Goal: Use online tool/utility: Use online tool/utility

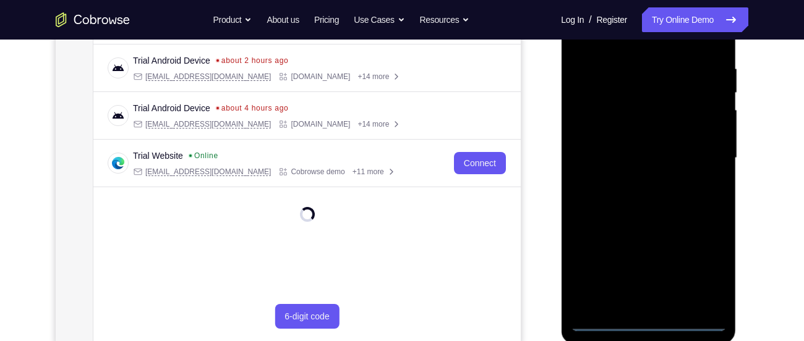
scroll to position [258, 0]
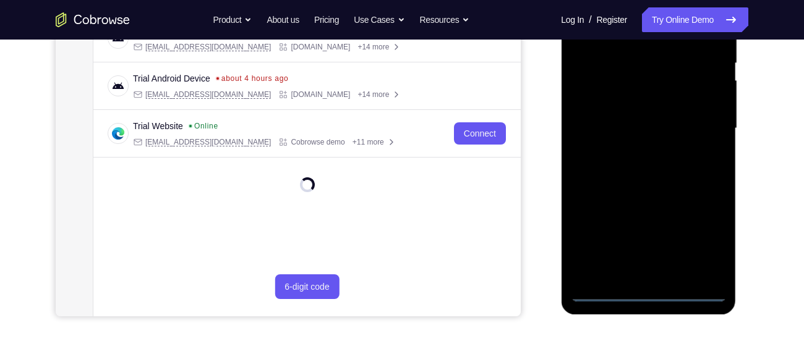
click at [649, 294] on div at bounding box center [648, 128] width 156 height 346
click at [700, 235] on div at bounding box center [648, 128] width 156 height 346
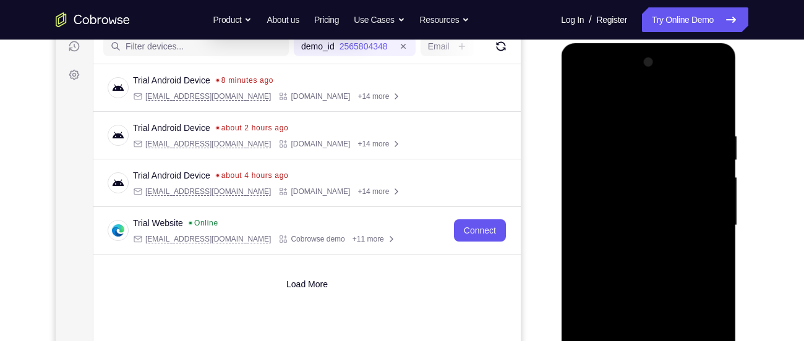
scroll to position [159, 0]
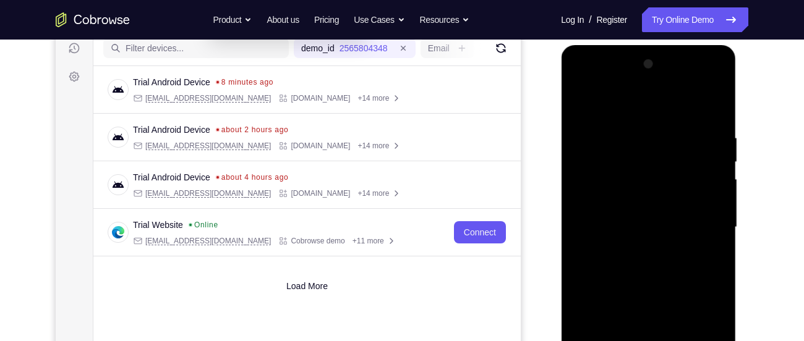
click at [616, 101] on div at bounding box center [648, 227] width 156 height 346
click at [702, 223] on div at bounding box center [648, 227] width 156 height 346
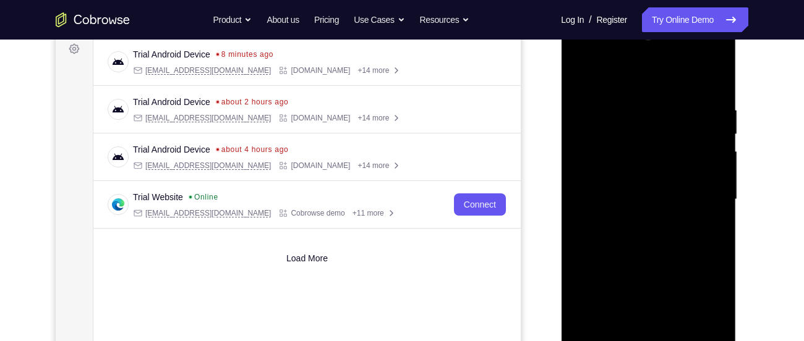
scroll to position [189, 0]
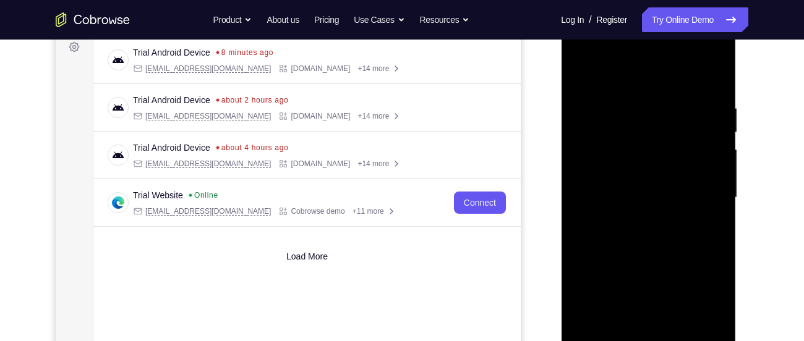
click at [634, 216] on div at bounding box center [648, 198] width 156 height 346
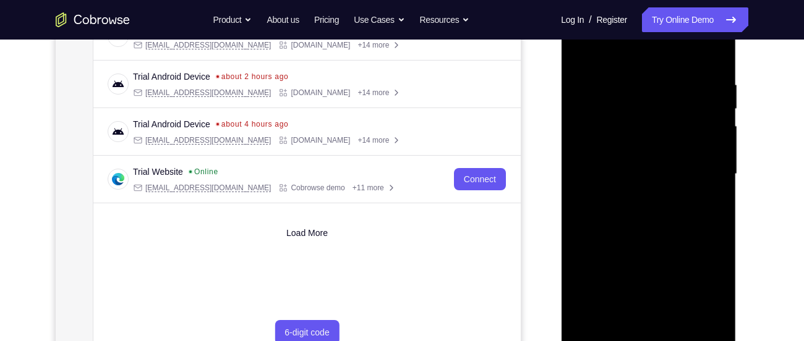
click at [628, 163] on div at bounding box center [648, 174] width 156 height 346
click at [639, 147] on div at bounding box center [648, 174] width 156 height 346
click at [639, 174] on div at bounding box center [648, 174] width 156 height 346
click at [614, 219] on div at bounding box center [648, 174] width 156 height 346
click at [650, 209] on div at bounding box center [648, 174] width 156 height 346
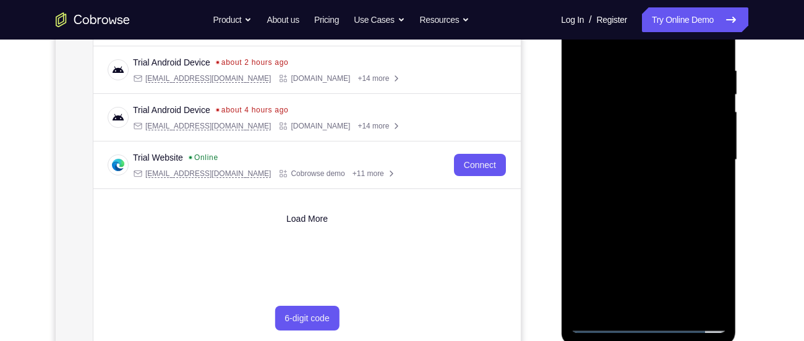
scroll to position [238, 0]
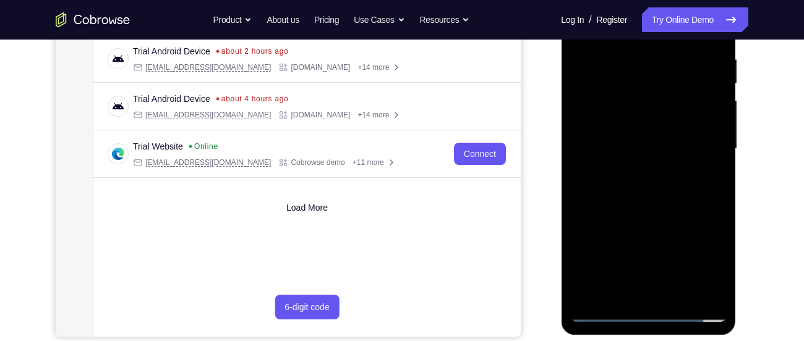
click at [657, 200] on div at bounding box center [648, 149] width 156 height 346
click at [676, 292] on div at bounding box center [648, 149] width 156 height 346
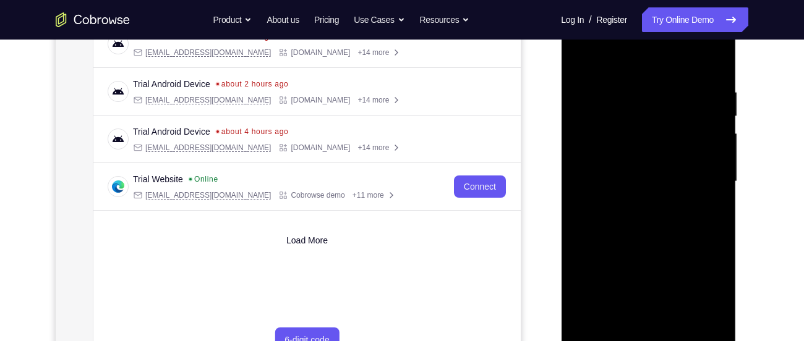
click at [667, 247] on div at bounding box center [648, 182] width 156 height 346
click at [582, 55] on div at bounding box center [648, 182] width 156 height 346
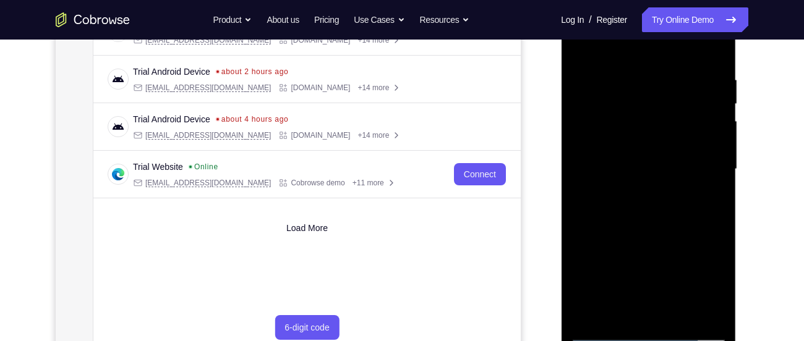
scroll to position [218, 0]
drag, startPoint x: 657, startPoint y: 213, endPoint x: 660, endPoint y: 117, distance: 95.9
click at [660, 117] on div at bounding box center [648, 169] width 156 height 346
click at [714, 130] on div at bounding box center [648, 169] width 156 height 346
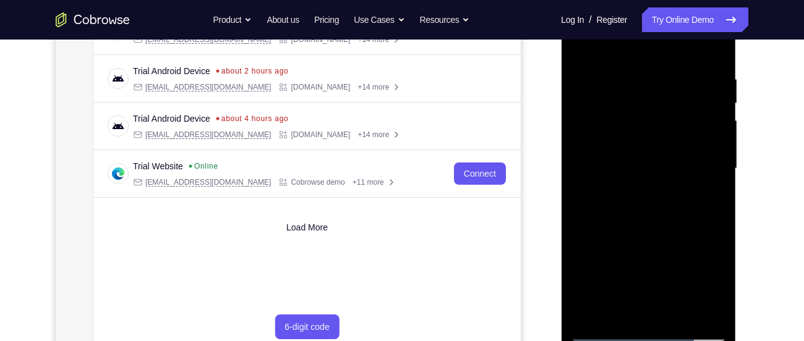
click at [714, 130] on div at bounding box center [648, 169] width 156 height 346
click at [607, 276] on div at bounding box center [648, 169] width 156 height 346
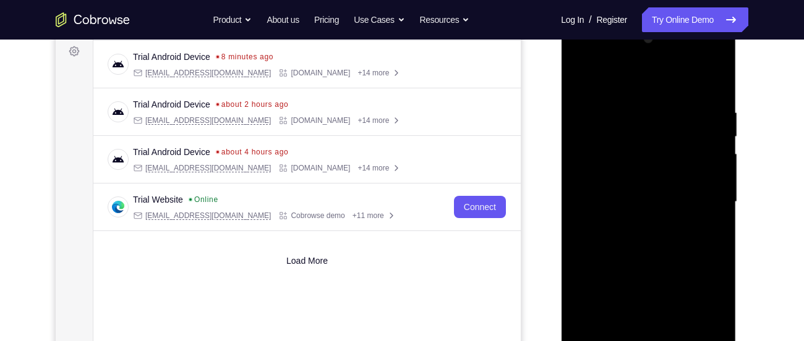
scroll to position [182, 0]
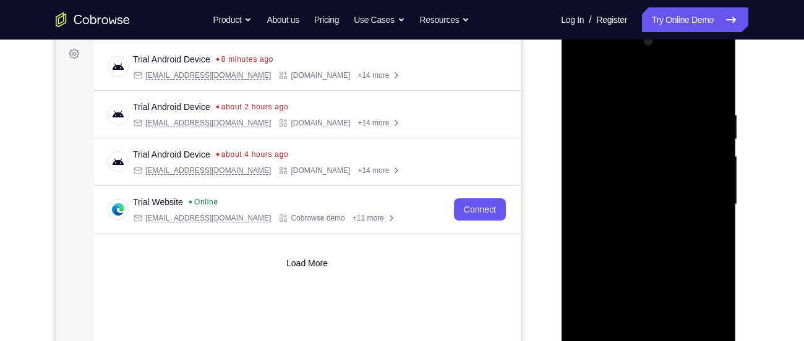
click at [579, 79] on div at bounding box center [648, 205] width 156 height 346
drag, startPoint x: 661, startPoint y: 142, endPoint x: 661, endPoint y: 231, distance: 89.0
click at [661, 231] on div at bounding box center [648, 205] width 156 height 346
click at [626, 104] on div at bounding box center [648, 205] width 156 height 346
click at [709, 158] on div at bounding box center [648, 205] width 156 height 346
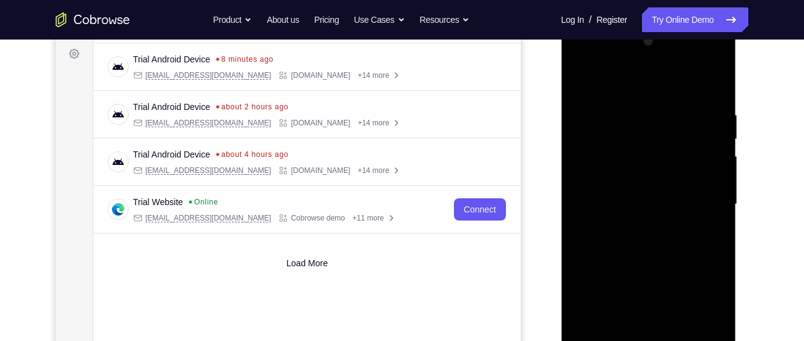
click at [711, 87] on div at bounding box center [648, 205] width 156 height 346
click at [627, 104] on div at bounding box center [648, 205] width 156 height 346
click at [710, 132] on div at bounding box center [648, 205] width 156 height 346
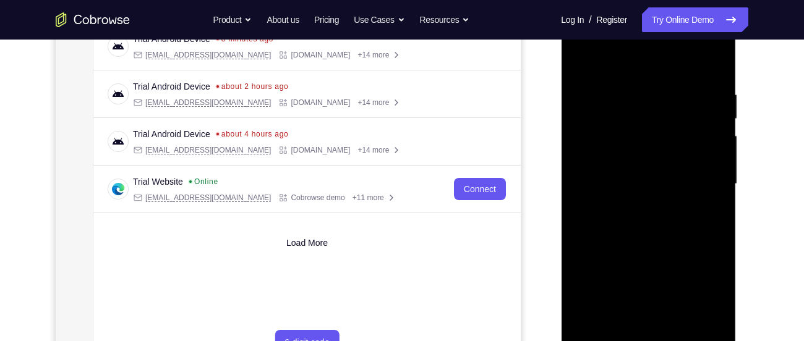
scroll to position [203, 0]
click at [707, 156] on div at bounding box center [648, 184] width 156 height 346
click at [600, 241] on div at bounding box center [648, 184] width 156 height 346
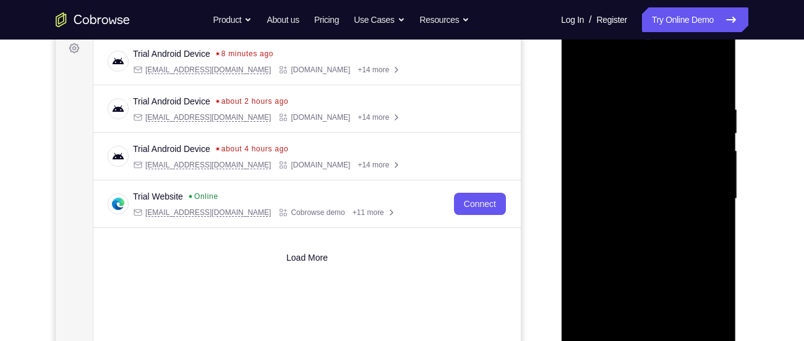
scroll to position [186, 0]
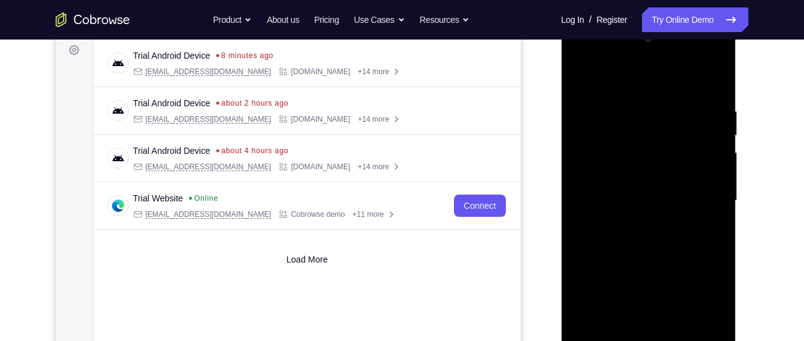
click at [711, 78] on div at bounding box center [648, 201] width 156 height 346
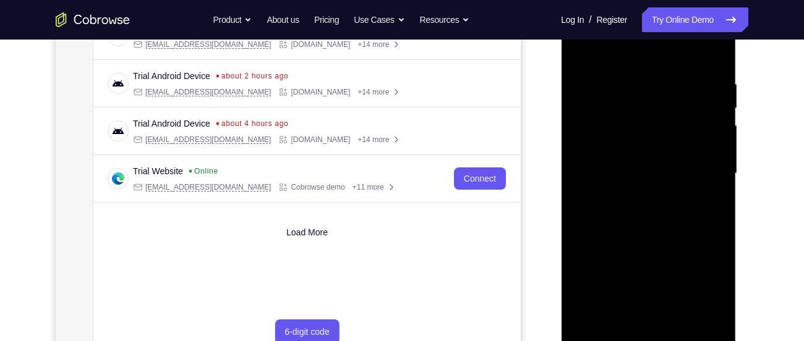
scroll to position [215, 0]
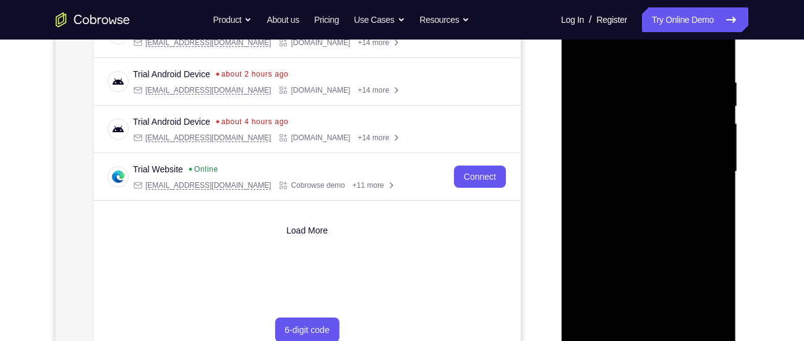
drag, startPoint x: 655, startPoint y: 225, endPoint x: 679, endPoint y: 120, distance: 107.7
click at [679, 120] on div at bounding box center [648, 172] width 156 height 346
drag, startPoint x: 676, startPoint y: 129, endPoint x: 672, endPoint y: 290, distance: 161.4
click at [672, 290] on div at bounding box center [648, 172] width 156 height 346
click at [705, 72] on div at bounding box center [648, 172] width 156 height 346
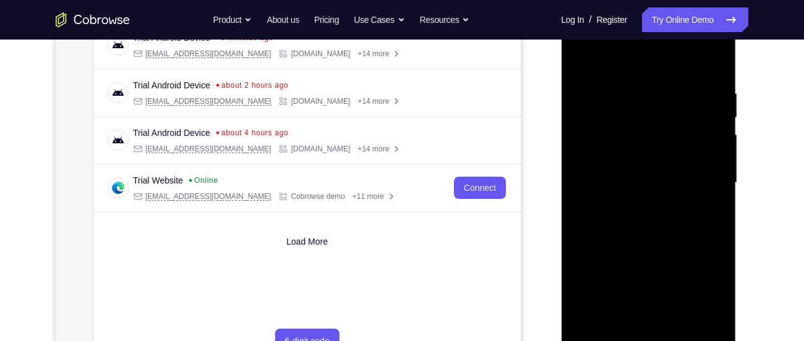
scroll to position [203, 0]
click at [590, 175] on div at bounding box center [648, 184] width 156 height 346
click at [610, 321] on div at bounding box center [648, 184] width 156 height 346
click at [666, 185] on div at bounding box center [648, 184] width 156 height 346
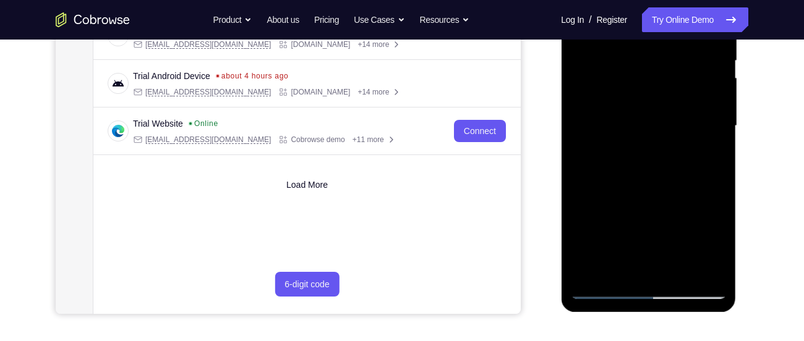
scroll to position [263, 0]
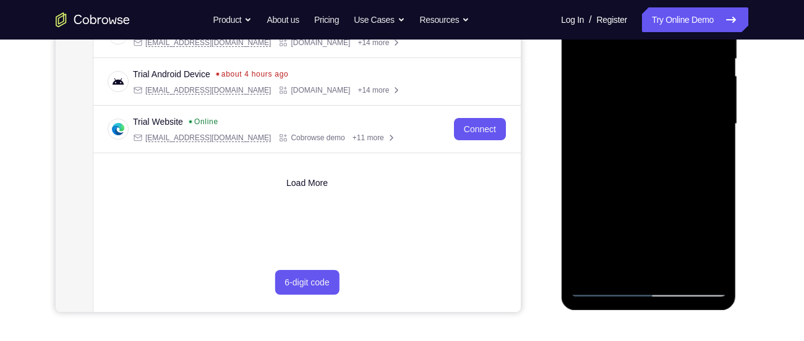
click at [675, 261] on div at bounding box center [648, 124] width 156 height 346
click at [712, 260] on div at bounding box center [648, 124] width 156 height 346
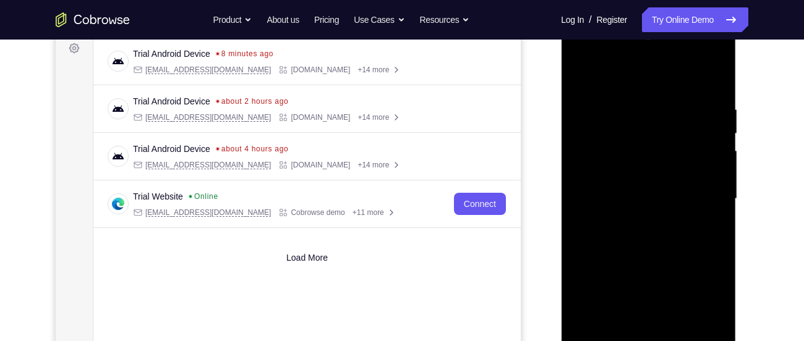
scroll to position [180, 0]
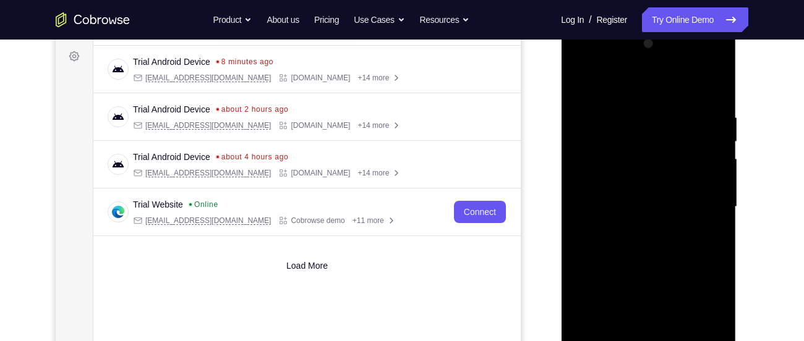
click at [710, 88] on div at bounding box center [648, 207] width 156 height 346
drag, startPoint x: 652, startPoint y: 253, endPoint x: 629, endPoint y: 144, distance: 111.8
click at [629, 144] on div at bounding box center [648, 207] width 156 height 346
click at [717, 153] on div at bounding box center [648, 207] width 156 height 346
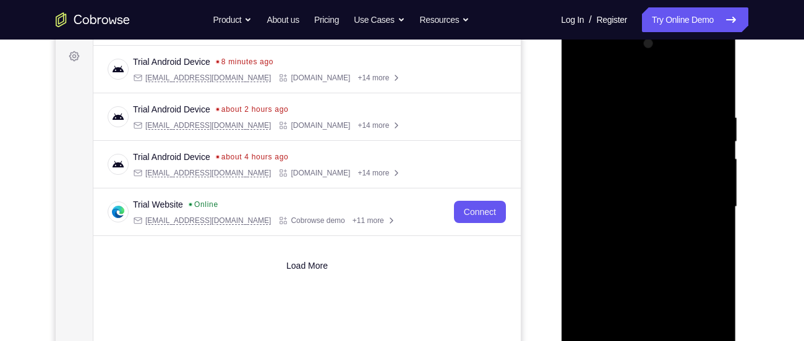
click at [717, 153] on div at bounding box center [648, 207] width 156 height 346
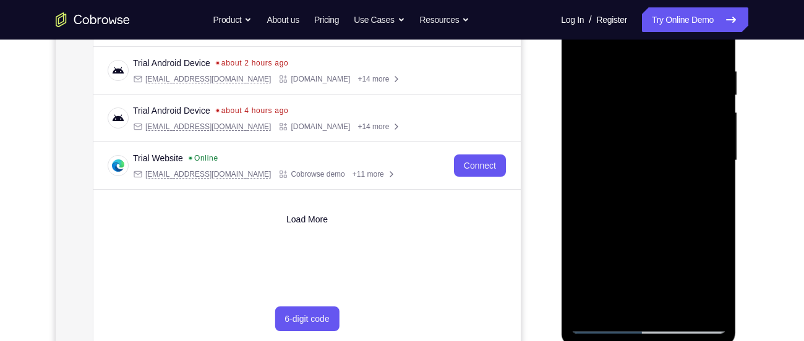
scroll to position [233, 0]
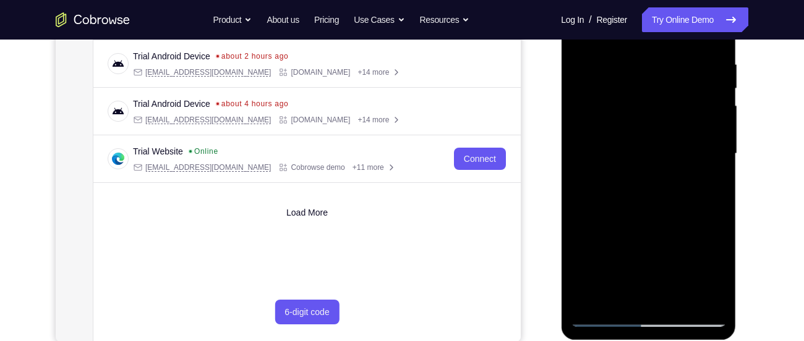
click at [678, 300] on div at bounding box center [648, 154] width 156 height 346
click at [636, 137] on div at bounding box center [648, 154] width 156 height 346
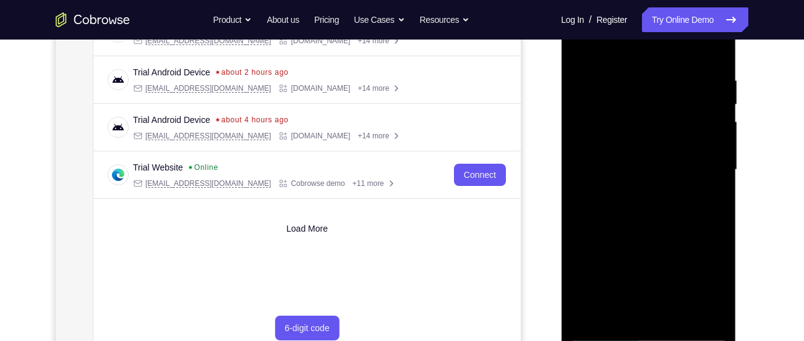
click at [626, 308] on div at bounding box center [648, 170] width 156 height 346
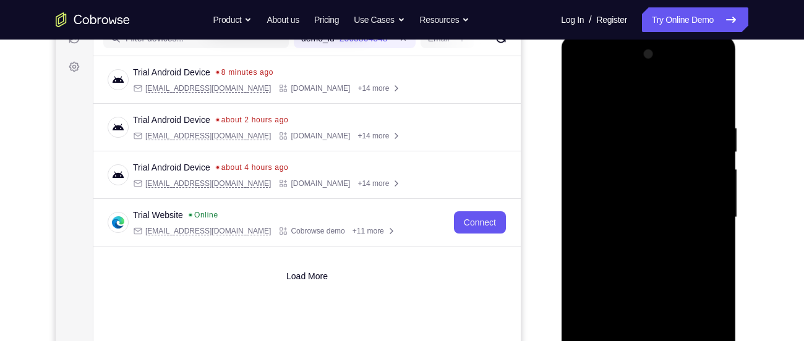
scroll to position [162, 0]
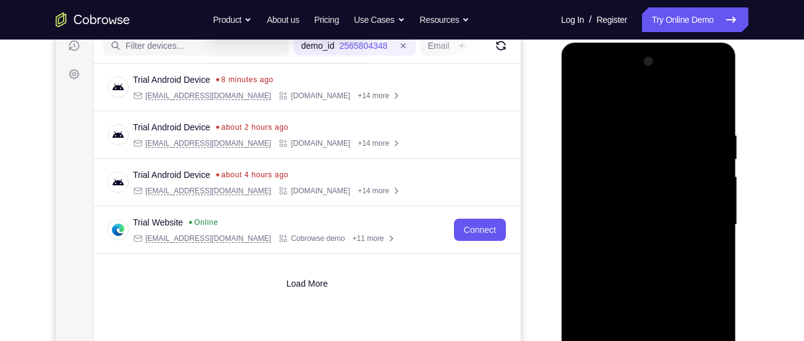
click at [581, 103] on div at bounding box center [648, 225] width 156 height 346
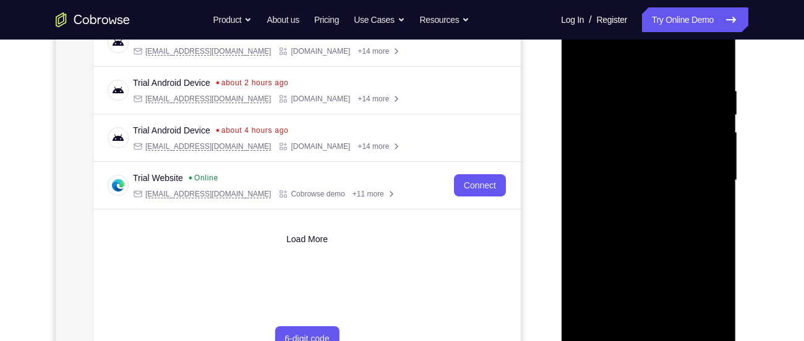
scroll to position [207, 0]
drag, startPoint x: 620, startPoint y: 133, endPoint x: 619, endPoint y: 286, distance: 153.3
click at [619, 286] on div at bounding box center [648, 180] width 156 height 346
drag, startPoint x: 654, startPoint y: 145, endPoint x: 645, endPoint y: 265, distance: 120.2
click at [645, 265] on div at bounding box center [648, 180] width 156 height 346
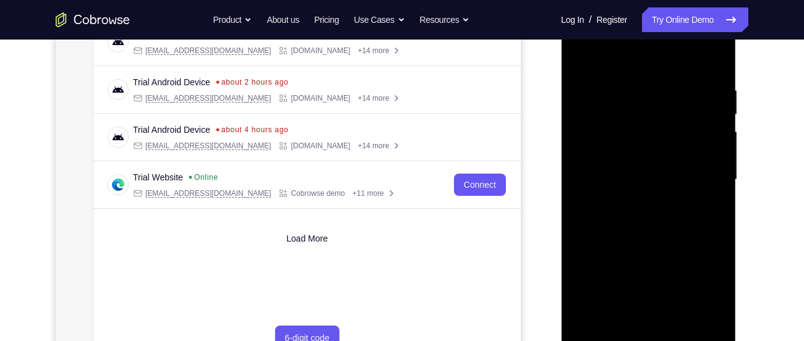
drag, startPoint x: 650, startPoint y: 265, endPoint x: 655, endPoint y: 134, distance: 131.8
click at [655, 134] on div at bounding box center [648, 180] width 156 height 346
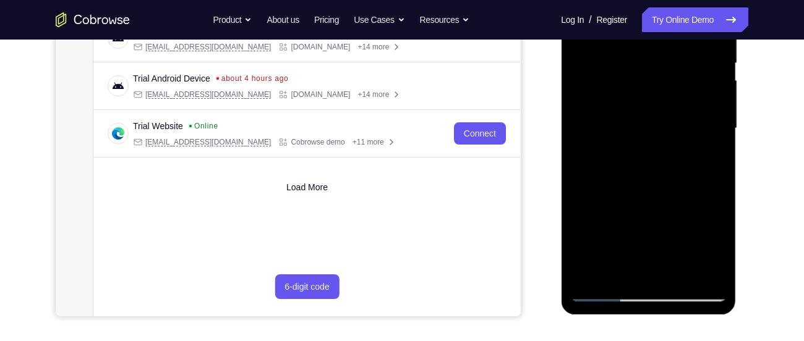
scroll to position [259, 0]
drag, startPoint x: 641, startPoint y: 221, endPoint x: 642, endPoint y: 179, distance: 42.1
click at [642, 179] on div at bounding box center [648, 128] width 156 height 346
click at [630, 245] on div at bounding box center [648, 128] width 156 height 346
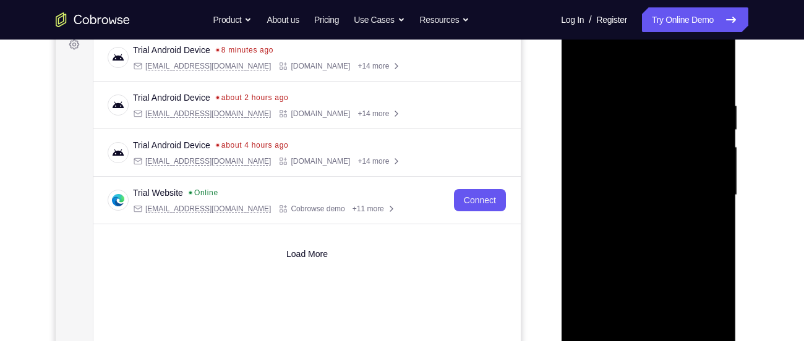
click at [582, 69] on div at bounding box center [648, 195] width 156 height 346
click at [631, 176] on div at bounding box center [648, 195] width 156 height 346
click at [582, 75] on div at bounding box center [648, 195] width 156 height 346
click at [582, 67] on div at bounding box center [648, 195] width 156 height 346
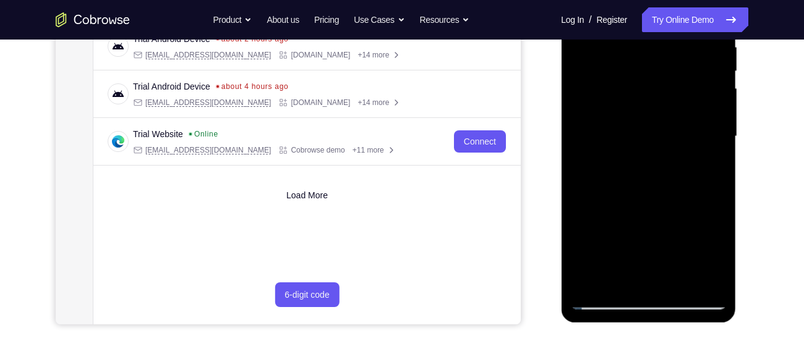
scroll to position [251, 0]
click at [619, 281] on div at bounding box center [648, 136] width 156 height 346
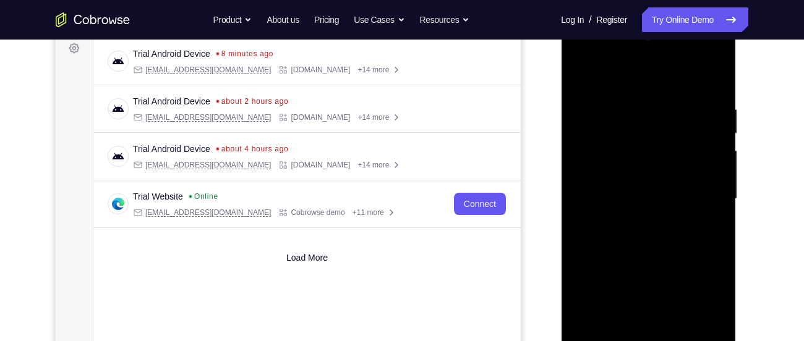
scroll to position [180, 0]
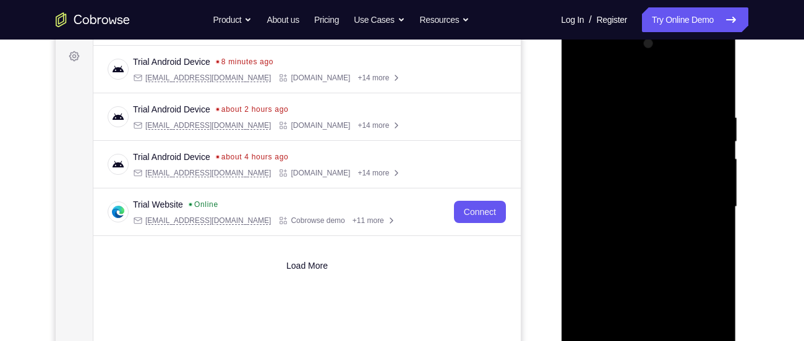
click at [636, 85] on div at bounding box center [648, 207] width 156 height 346
click at [623, 118] on div at bounding box center [648, 207] width 156 height 346
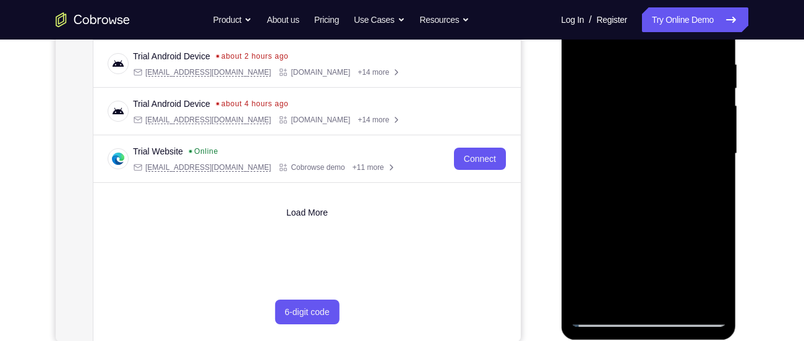
scroll to position [234, 0]
drag, startPoint x: 625, startPoint y: 204, endPoint x: 627, endPoint y: 85, distance: 118.7
click at [627, 85] on div at bounding box center [648, 153] width 156 height 346
click at [661, 228] on div at bounding box center [648, 153] width 156 height 346
click at [715, 90] on div at bounding box center [648, 153] width 156 height 346
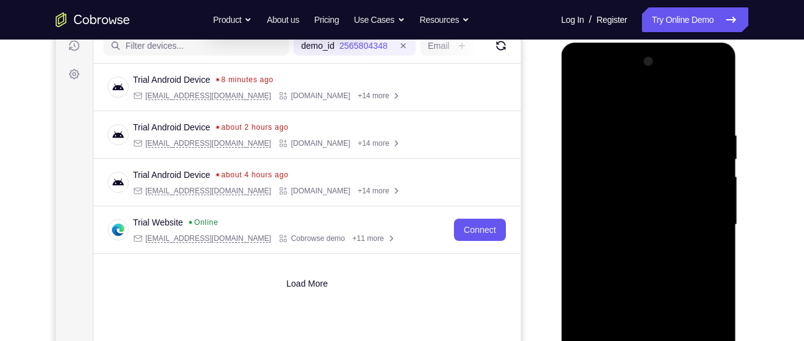
scroll to position [161, 0]
click at [716, 165] on div at bounding box center [648, 226] width 156 height 346
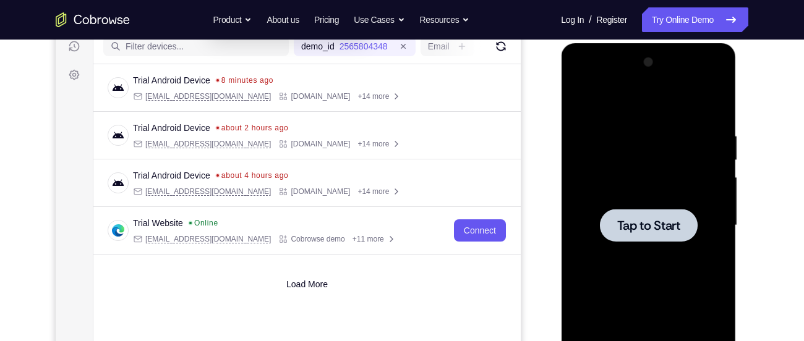
click at [668, 216] on div at bounding box center [648, 225] width 98 height 33
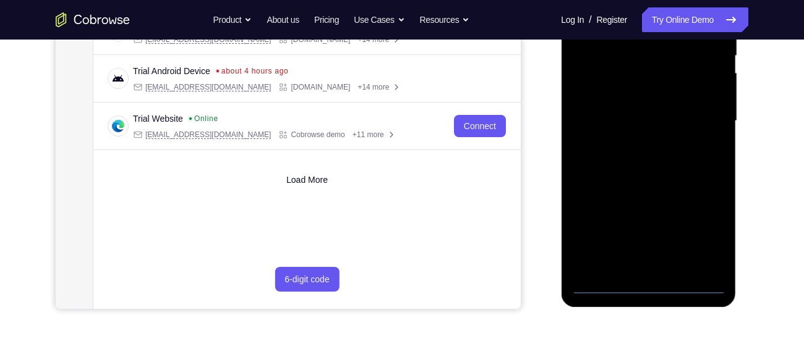
scroll to position [292, 0]
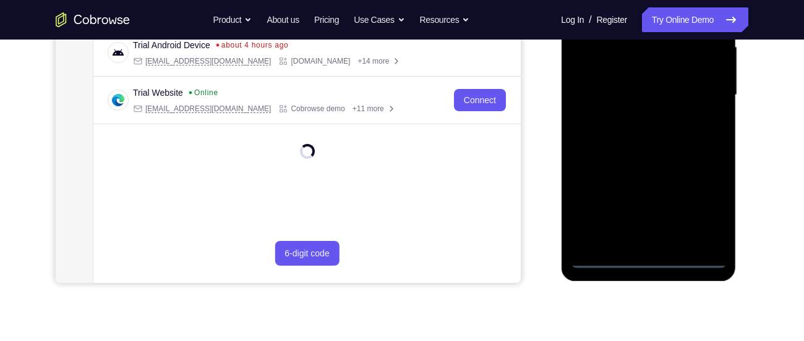
click at [650, 255] on div at bounding box center [648, 95] width 156 height 346
click at [695, 203] on div at bounding box center [648, 95] width 156 height 346
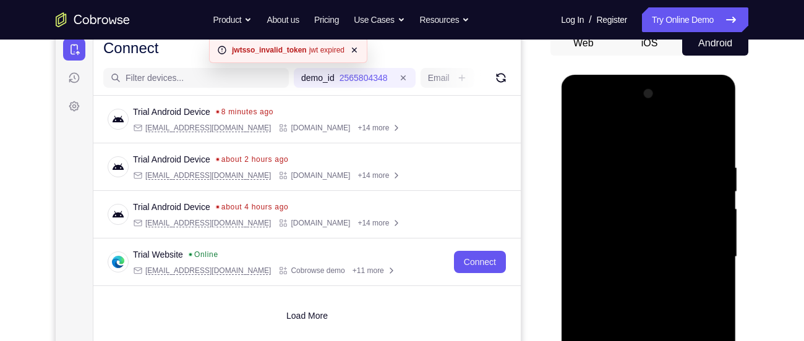
scroll to position [129, 0]
click at [657, 133] on div at bounding box center [648, 258] width 156 height 346
click at [696, 253] on div at bounding box center [648, 258] width 156 height 346
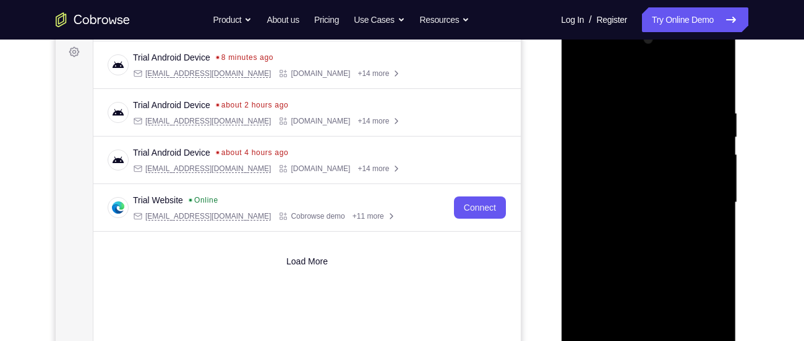
scroll to position [185, 0]
click at [636, 223] on div at bounding box center [648, 202] width 156 height 346
click at [624, 174] on div at bounding box center [648, 202] width 156 height 346
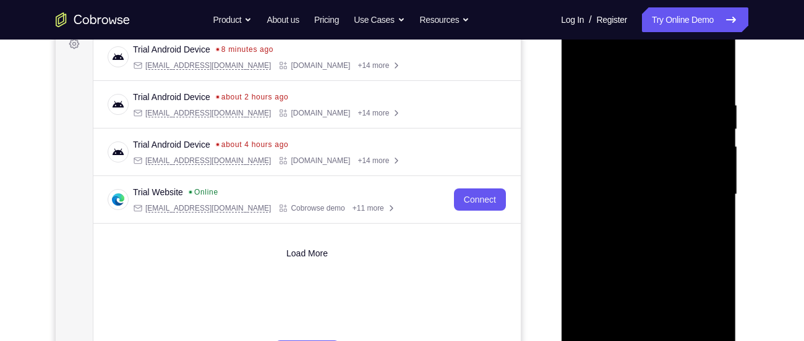
scroll to position [192, 0]
click at [650, 166] on div at bounding box center [648, 195] width 156 height 346
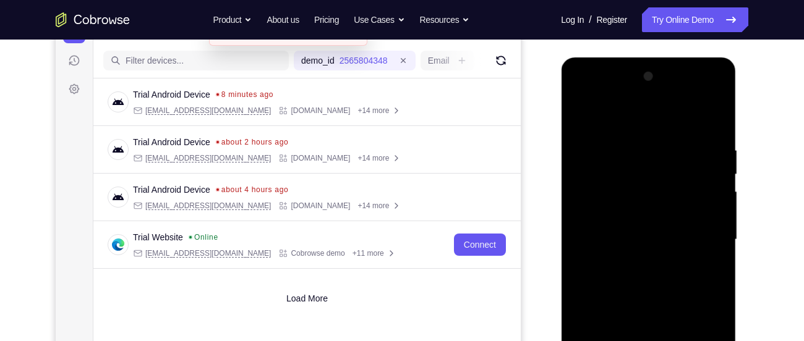
click at [635, 139] on div at bounding box center [648, 240] width 156 height 346
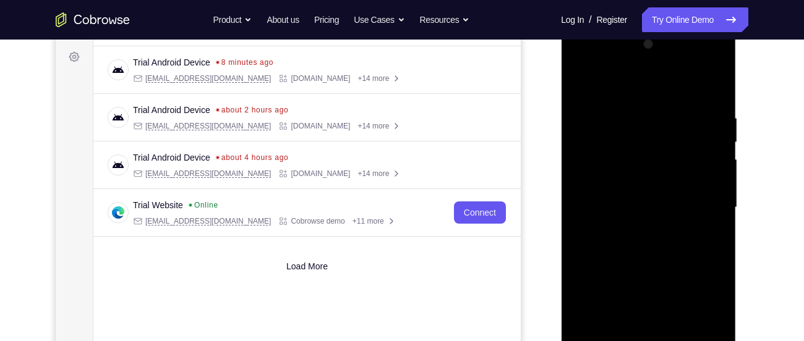
scroll to position [180, 0]
click at [712, 154] on div at bounding box center [648, 207] width 156 height 346
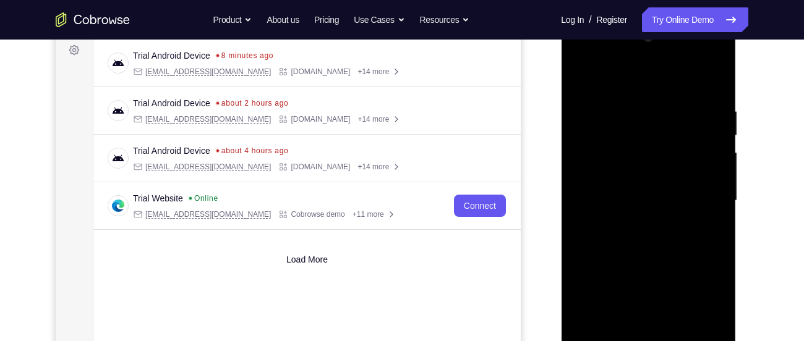
scroll to position [190, 0]
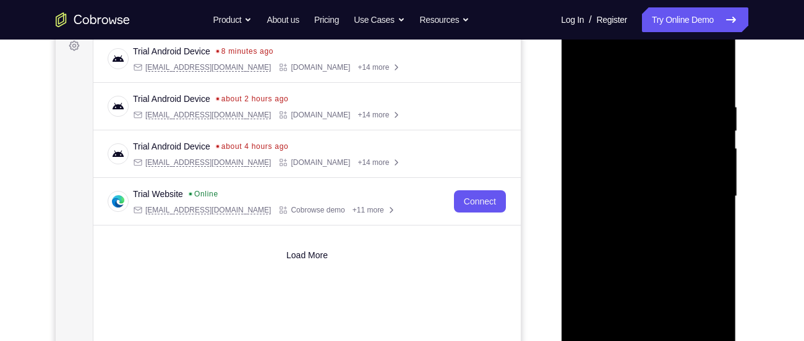
click at [712, 154] on div at bounding box center [648, 196] width 156 height 346
click at [605, 176] on div at bounding box center [648, 196] width 156 height 346
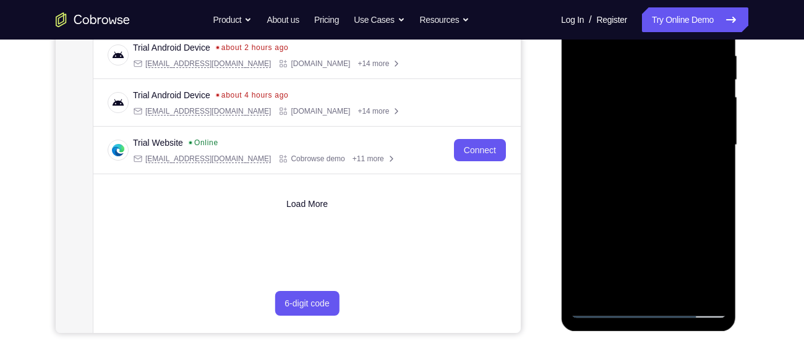
click at [592, 184] on div at bounding box center [648, 145] width 156 height 346
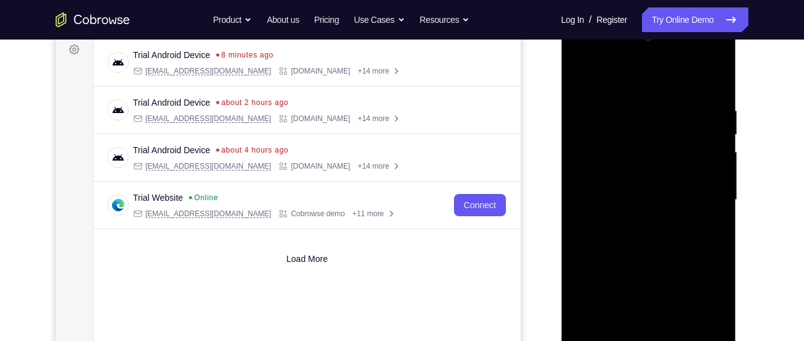
click at [592, 179] on div at bounding box center [648, 200] width 156 height 346
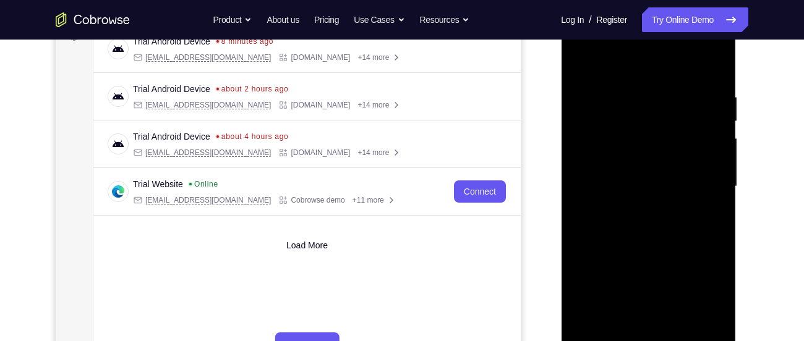
scroll to position [206, 0]
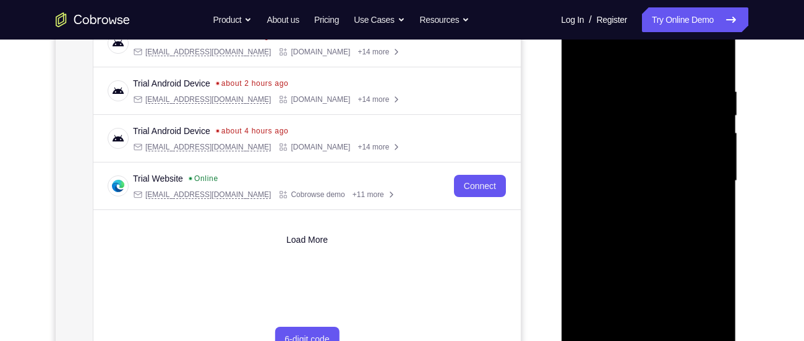
click at [632, 317] on div at bounding box center [648, 181] width 156 height 346
click at [650, 194] on div at bounding box center [648, 181] width 156 height 346
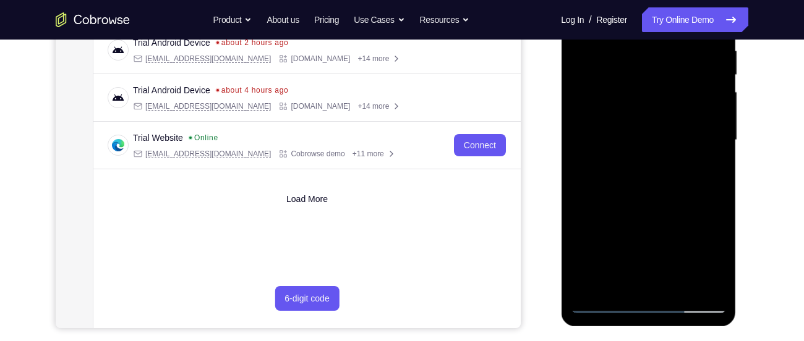
scroll to position [262, 0]
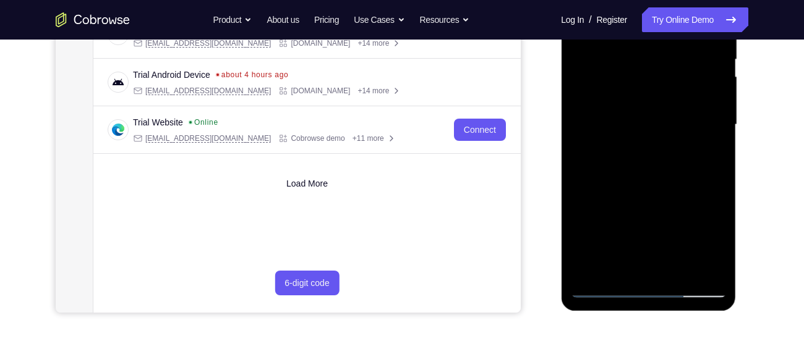
click at [675, 263] on div at bounding box center [648, 125] width 156 height 346
click at [714, 261] on div at bounding box center [648, 125] width 156 height 346
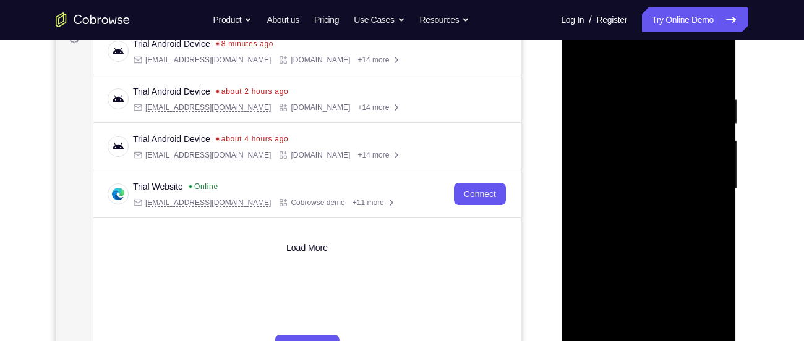
scroll to position [195, 0]
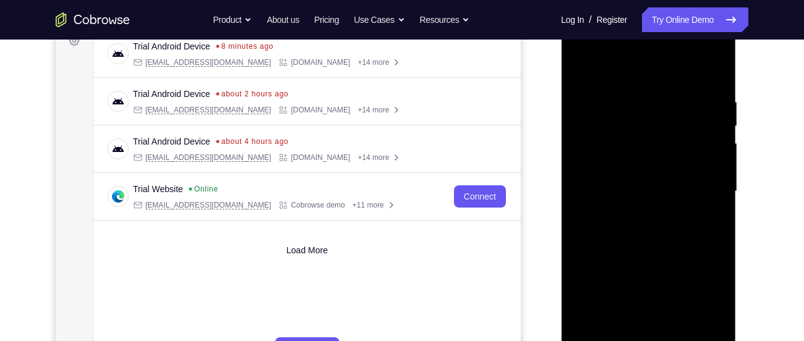
click at [715, 67] on div at bounding box center [648, 192] width 156 height 346
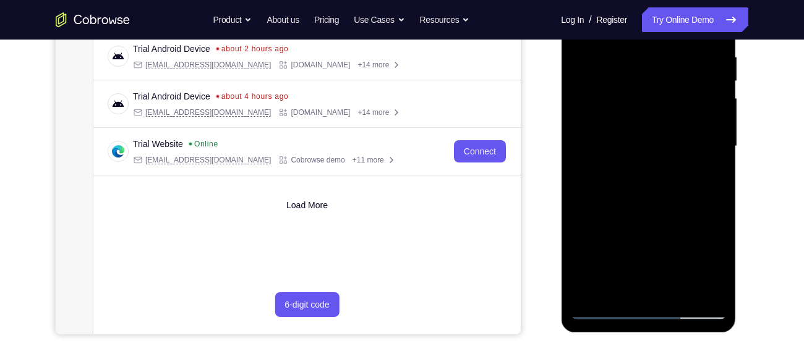
scroll to position [247, 0]
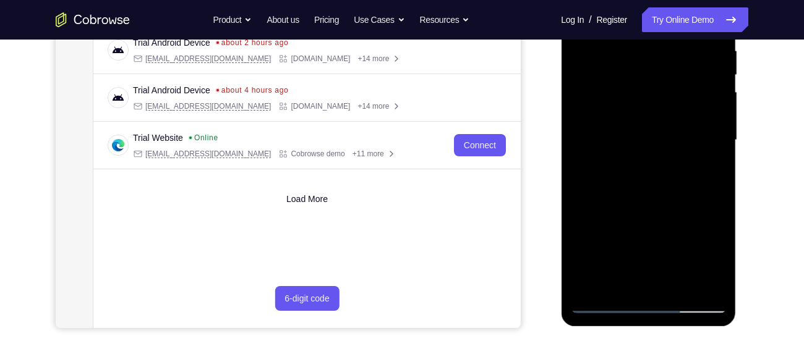
click at [680, 284] on div at bounding box center [648, 140] width 156 height 346
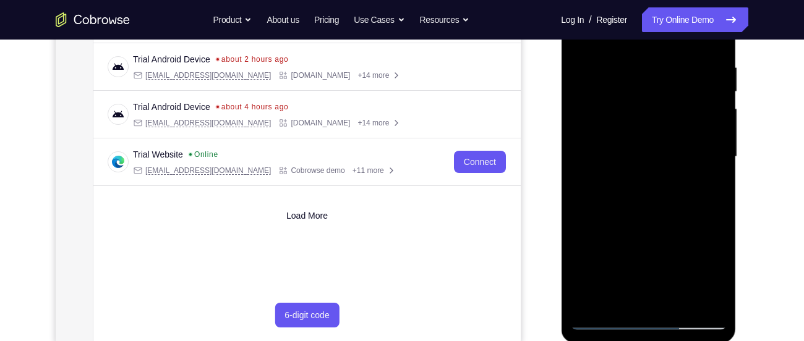
scroll to position [229, 0]
click at [660, 225] on div at bounding box center [648, 158] width 156 height 346
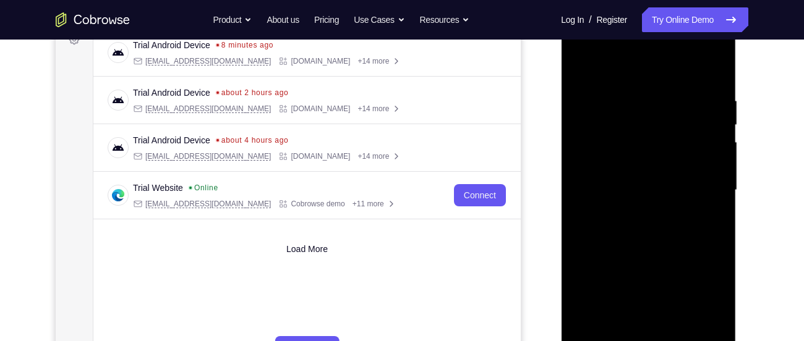
scroll to position [192, 0]
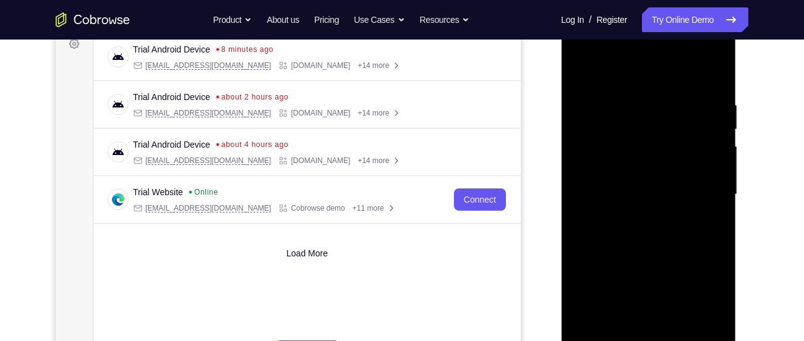
click at [583, 70] on div at bounding box center [648, 195] width 156 height 346
drag, startPoint x: 666, startPoint y: 122, endPoint x: 660, endPoint y: 262, distance: 139.2
click at [660, 262] on div at bounding box center [648, 195] width 156 height 346
click at [629, 95] on div at bounding box center [648, 195] width 156 height 346
click at [704, 147] on div at bounding box center [648, 195] width 156 height 346
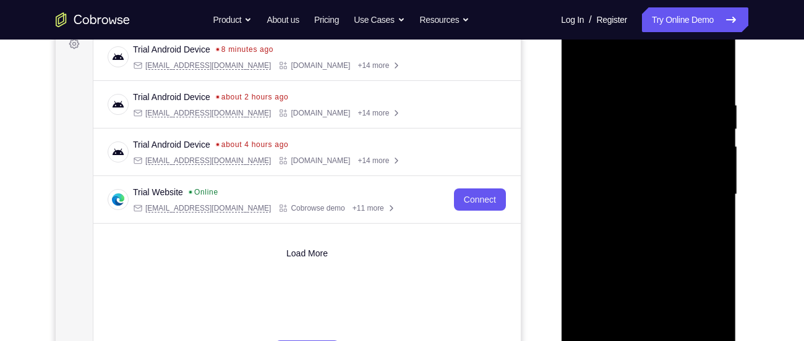
click at [704, 147] on div at bounding box center [648, 195] width 156 height 346
click at [710, 129] on div at bounding box center [648, 195] width 156 height 346
click at [702, 141] on div at bounding box center [648, 195] width 156 height 346
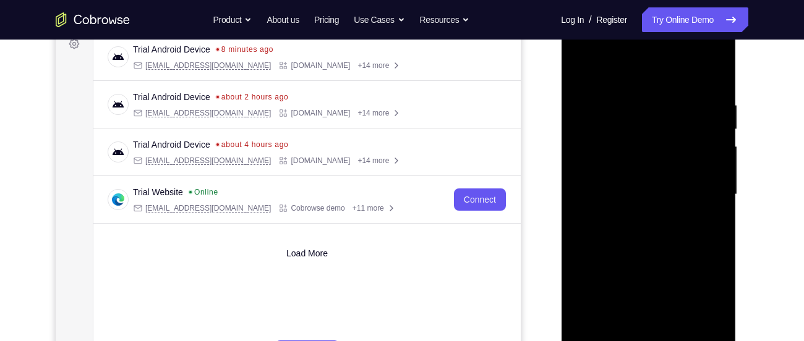
click at [708, 121] on div at bounding box center [648, 195] width 156 height 346
click at [709, 114] on div at bounding box center [648, 195] width 156 height 346
click at [712, 70] on div at bounding box center [648, 195] width 156 height 346
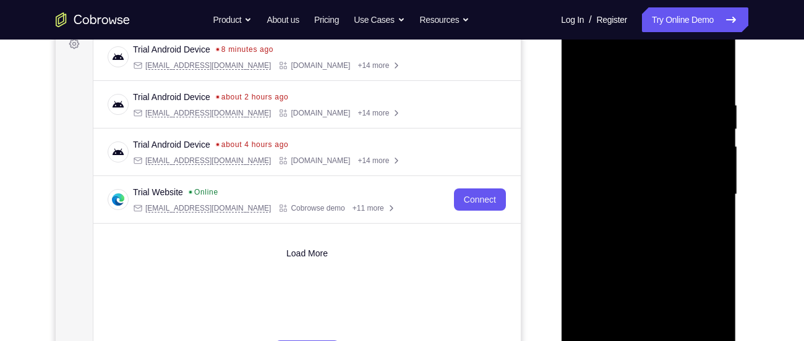
click at [629, 98] on div at bounding box center [648, 195] width 156 height 346
click at [713, 75] on div at bounding box center [648, 195] width 156 height 346
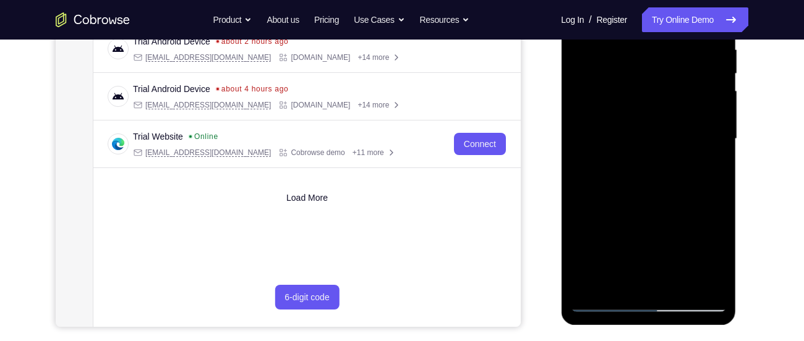
scroll to position [249, 0]
click at [678, 284] on div at bounding box center [648, 138] width 156 height 346
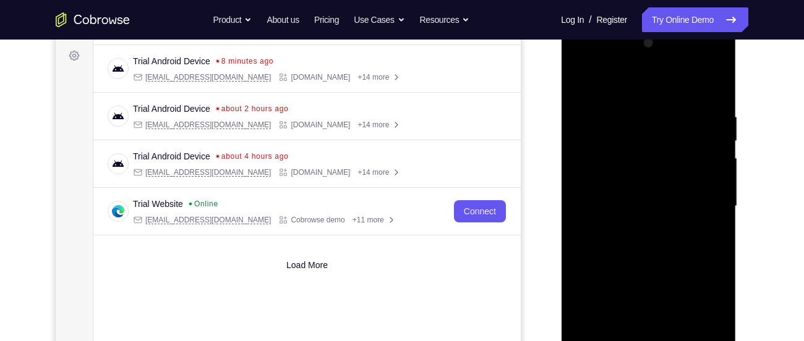
scroll to position [180, 0]
click at [586, 82] on div at bounding box center [648, 207] width 156 height 346
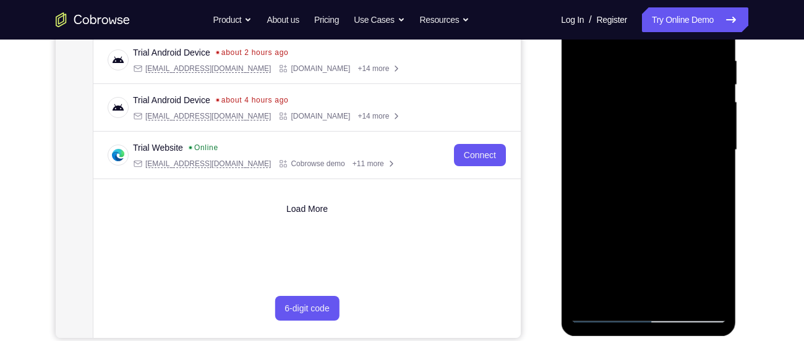
scroll to position [237, 0]
click at [617, 296] on div at bounding box center [648, 150] width 156 height 346
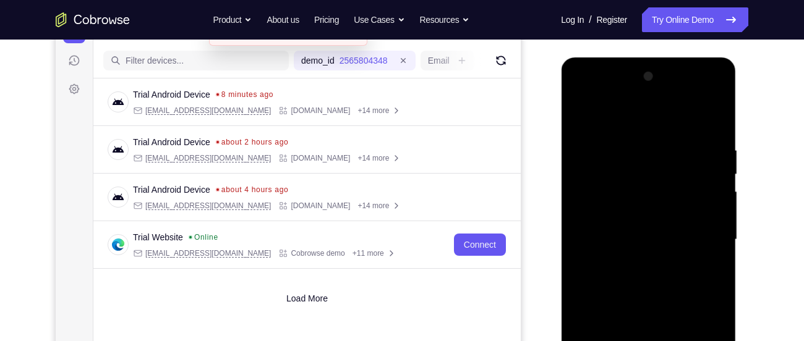
scroll to position [145, 0]
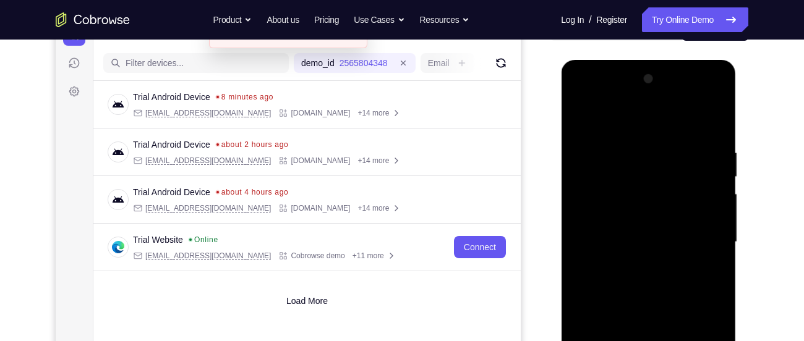
click at [650, 117] on div at bounding box center [648, 242] width 156 height 346
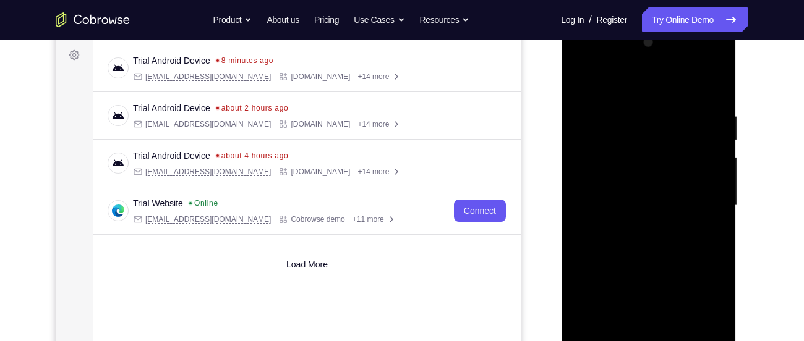
scroll to position [182, 0]
click at [713, 79] on div at bounding box center [648, 205] width 156 height 346
click at [629, 79] on div at bounding box center [648, 205] width 156 height 346
click at [649, 100] on div at bounding box center [648, 205] width 156 height 346
click at [652, 120] on div at bounding box center [648, 205] width 156 height 346
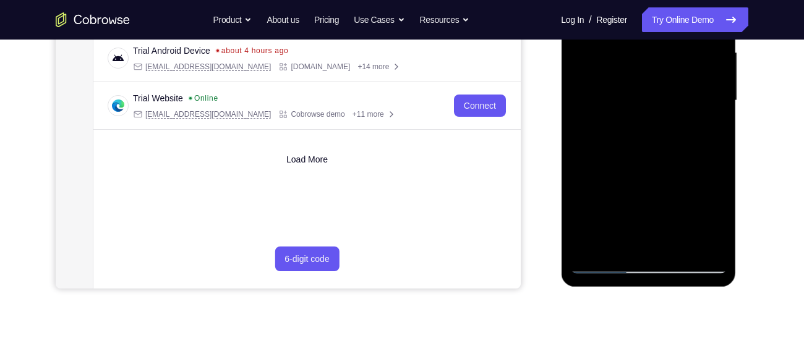
scroll to position [287, 0]
click at [603, 260] on div at bounding box center [648, 100] width 156 height 346
click at [605, 265] on div at bounding box center [648, 100] width 156 height 346
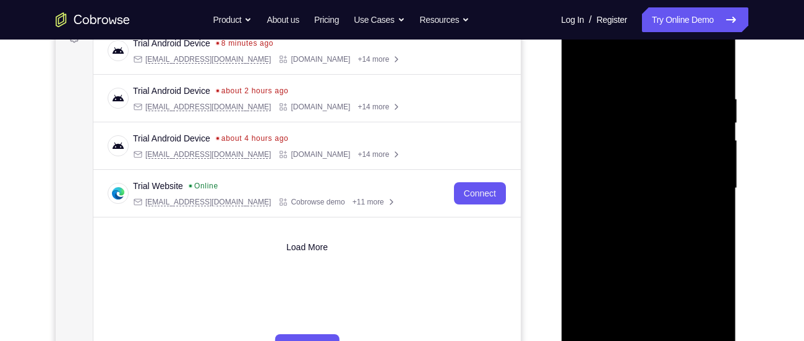
scroll to position [195, 0]
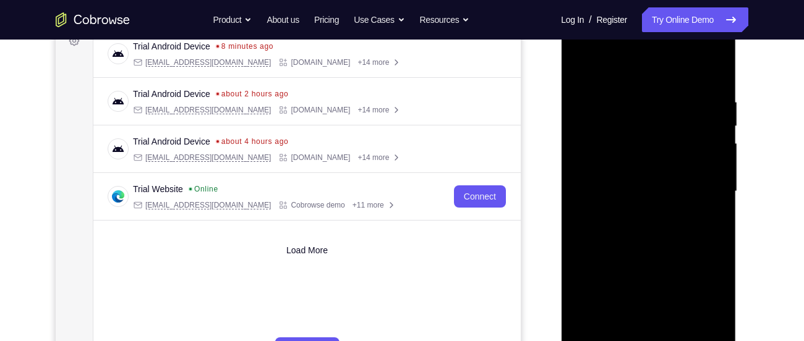
click at [627, 121] on div at bounding box center [648, 192] width 156 height 346
click at [584, 68] on div at bounding box center [648, 192] width 156 height 346
click at [582, 67] on div at bounding box center [648, 192] width 156 height 346
click at [621, 129] on div at bounding box center [648, 192] width 156 height 346
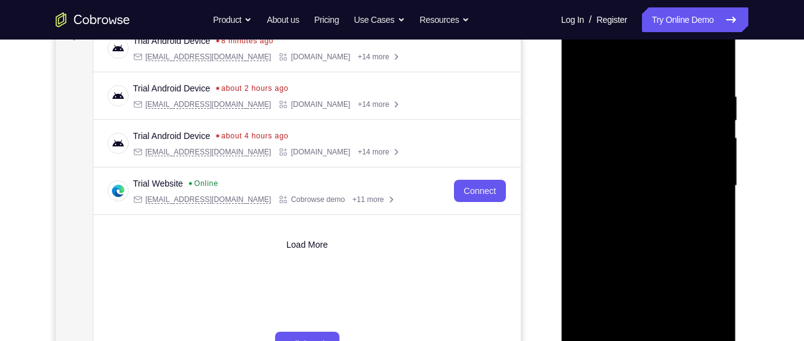
scroll to position [192, 0]
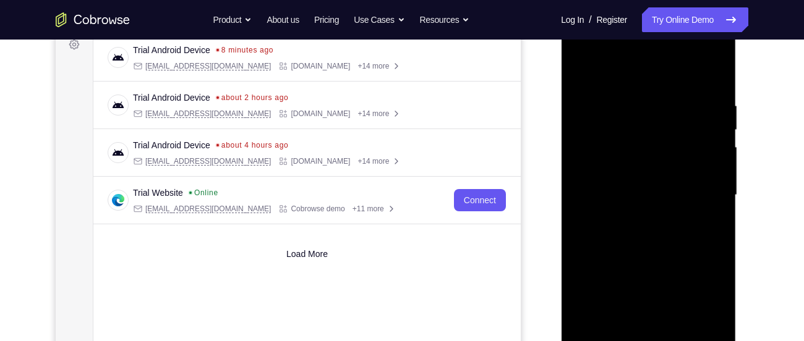
click at [579, 70] on div at bounding box center [648, 195] width 156 height 346
click at [613, 173] on div at bounding box center [648, 195] width 156 height 346
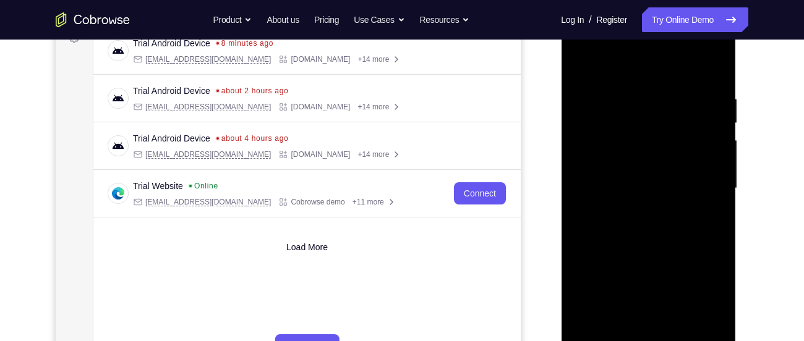
scroll to position [198, 0]
click at [585, 166] on div at bounding box center [648, 189] width 156 height 346
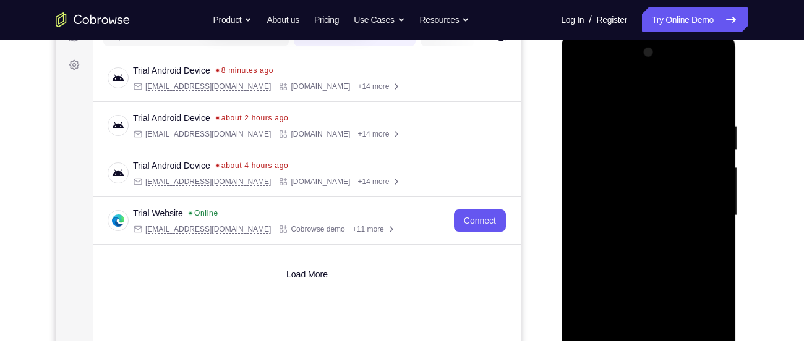
scroll to position [171, 0]
click at [709, 137] on div at bounding box center [648, 216] width 156 height 346
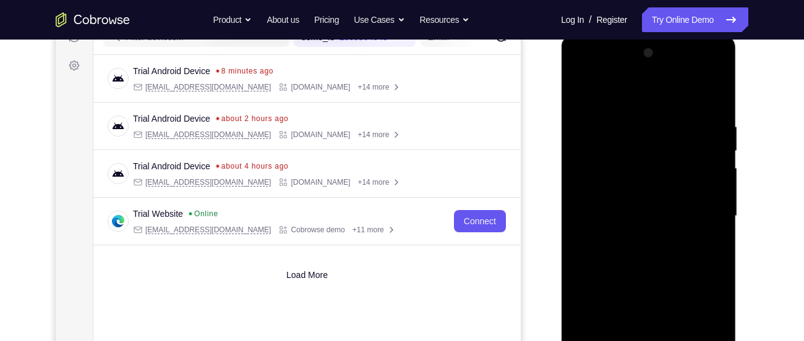
click at [709, 137] on div at bounding box center [648, 216] width 156 height 346
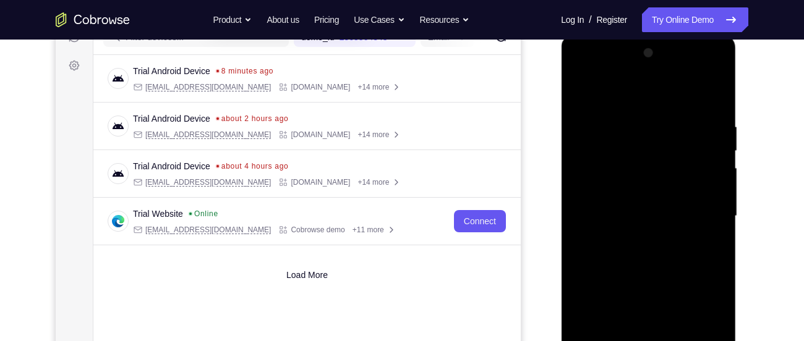
click at [709, 137] on div at bounding box center [648, 216] width 156 height 346
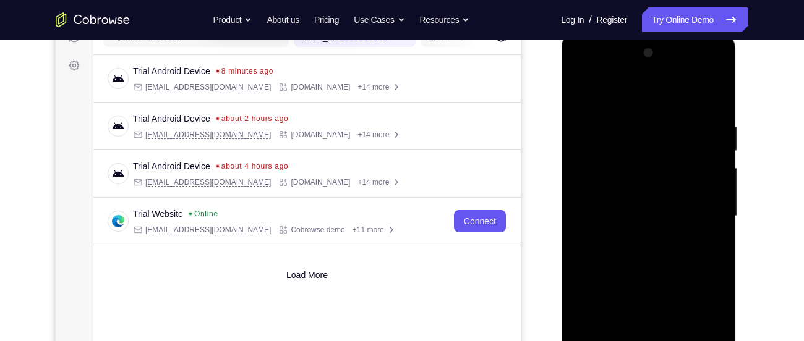
click at [709, 137] on div at bounding box center [648, 216] width 156 height 346
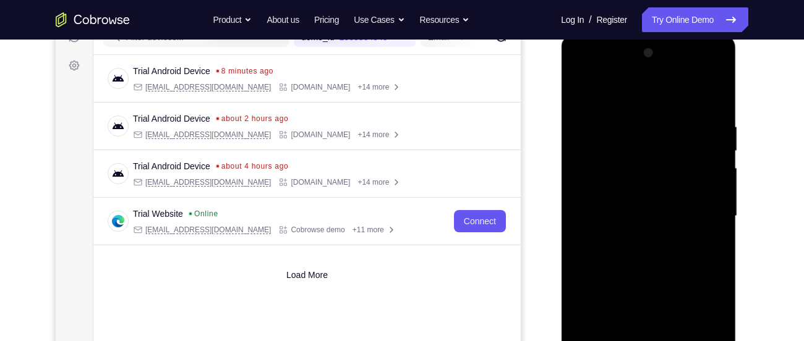
click at [709, 137] on div at bounding box center [648, 216] width 156 height 346
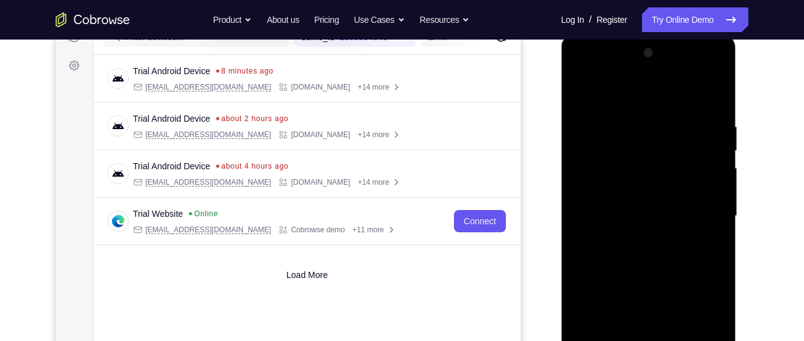
click at [709, 137] on div at bounding box center [648, 216] width 156 height 346
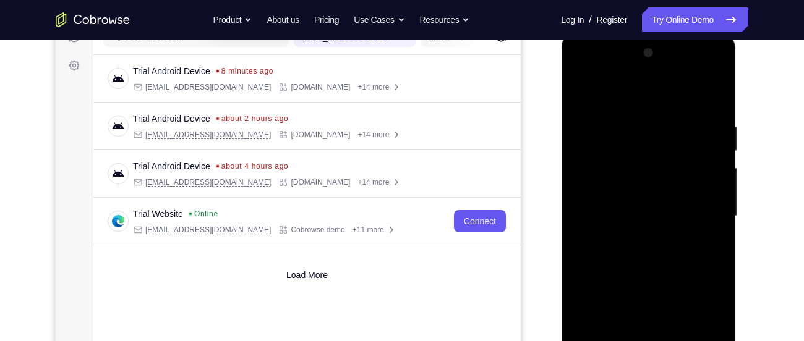
click at [715, 52] on div at bounding box center [648, 216] width 156 height 346
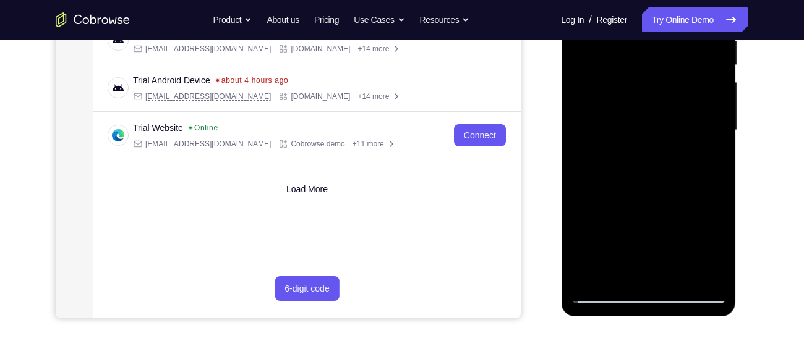
scroll to position [257, 0]
click at [591, 274] on div at bounding box center [648, 130] width 156 height 346
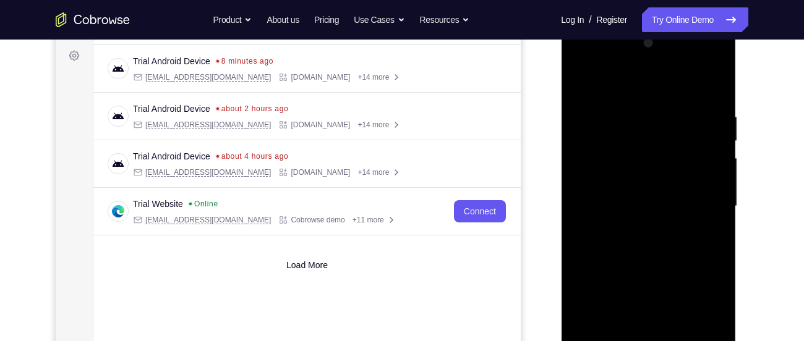
scroll to position [174, 0]
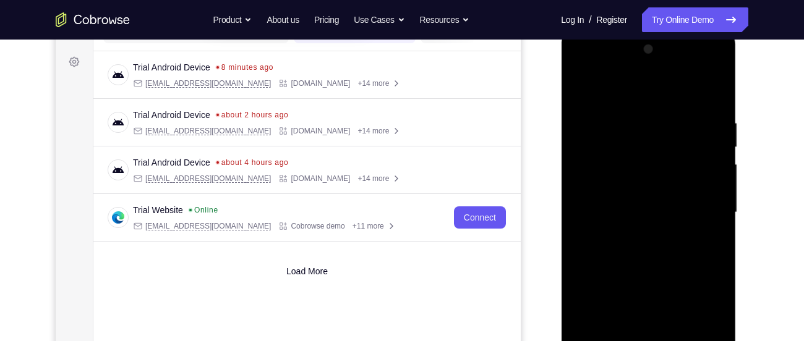
drag, startPoint x: 655, startPoint y: 152, endPoint x: 650, endPoint y: 272, distance: 120.0
click at [650, 272] on div at bounding box center [648, 213] width 156 height 346
click at [629, 103] on div at bounding box center [648, 213] width 156 height 346
click at [719, 137] on div at bounding box center [648, 213] width 156 height 346
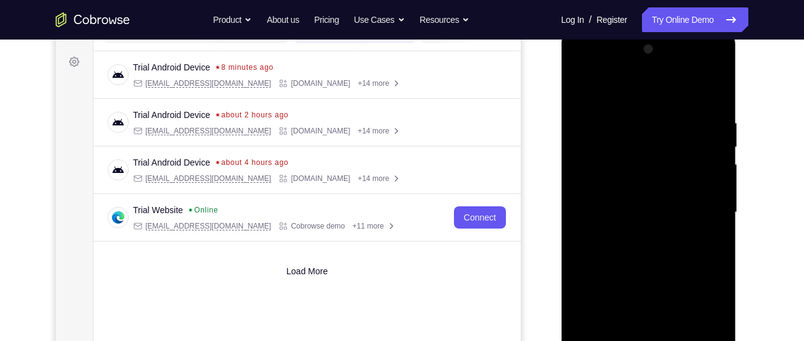
click at [705, 30] on div at bounding box center [648, 30] width 175 height 0
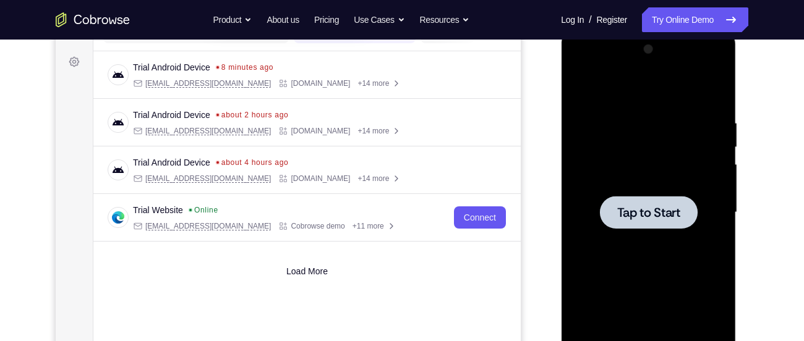
scroll to position [167, 0]
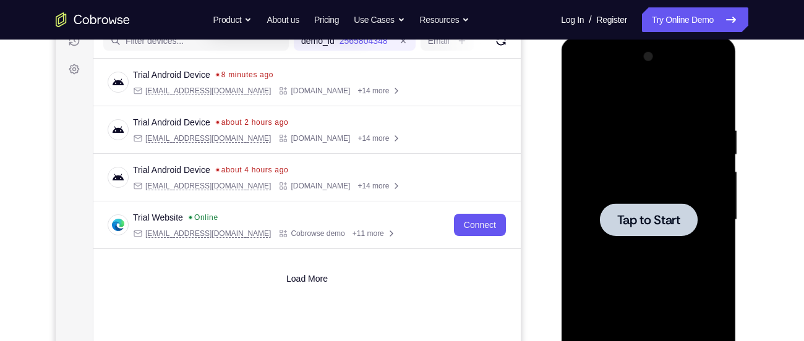
click at [623, 215] on span "Tap to Start" at bounding box center [647, 220] width 63 height 12
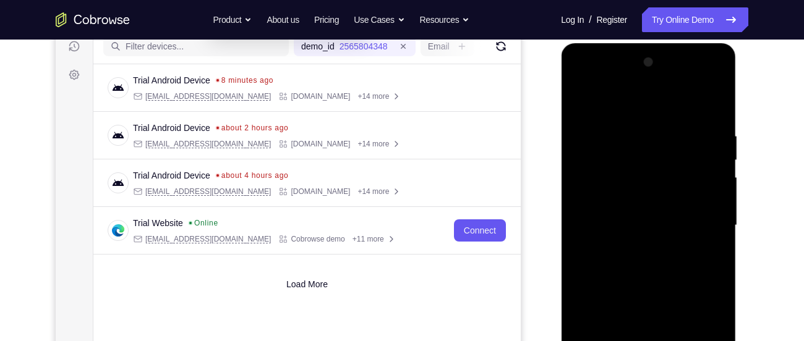
scroll to position [215, 0]
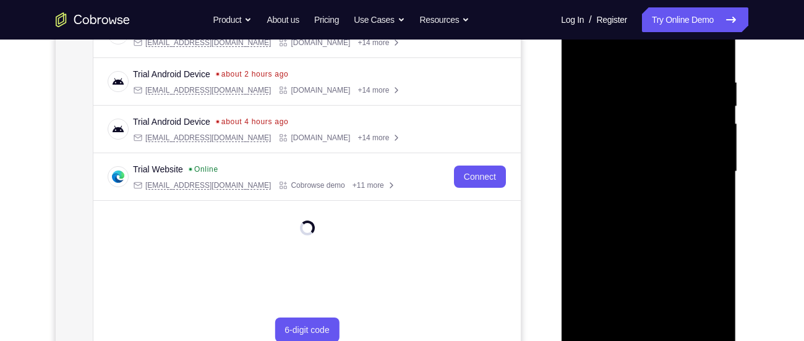
click at [643, 332] on div at bounding box center [648, 172] width 156 height 346
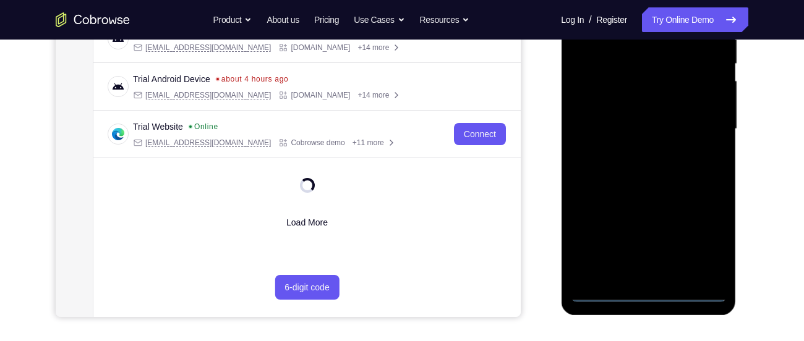
scroll to position [259, 0]
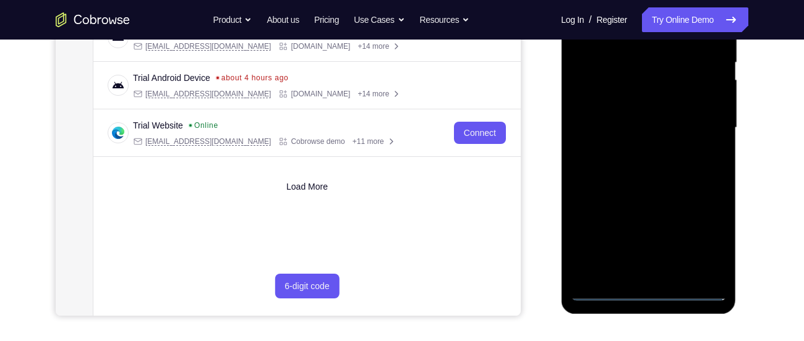
click at [704, 234] on div at bounding box center [648, 128] width 156 height 346
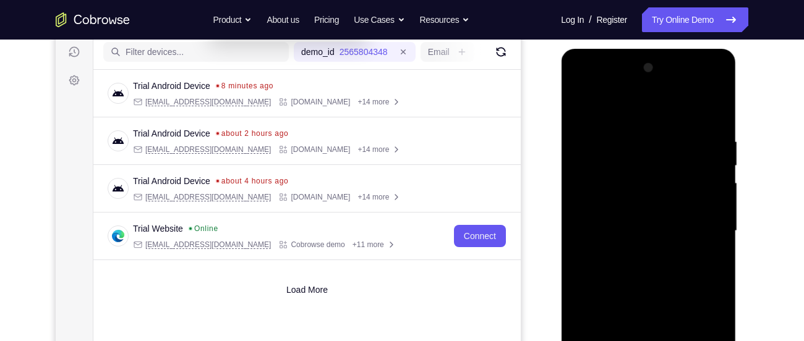
scroll to position [155, 0]
click at [628, 107] on div at bounding box center [648, 232] width 156 height 346
click at [696, 227] on div at bounding box center [648, 232] width 156 height 346
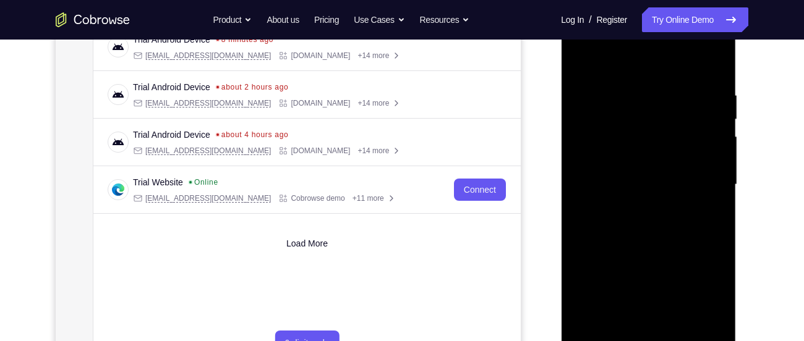
scroll to position [203, 0]
click at [634, 209] on div at bounding box center [648, 184] width 156 height 346
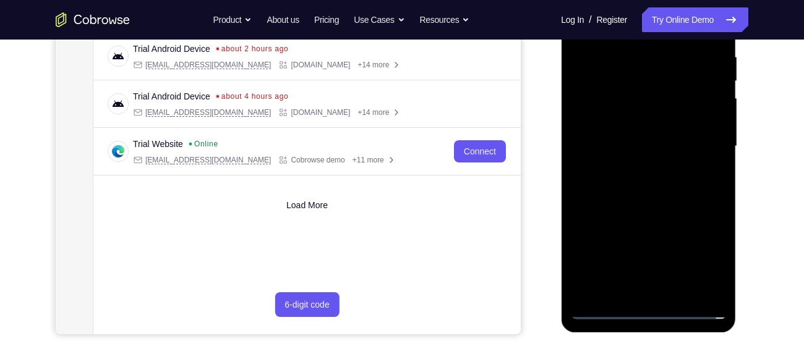
scroll to position [241, 0]
click at [631, 135] on div at bounding box center [648, 146] width 156 height 346
click at [631, 121] on div at bounding box center [648, 146] width 156 height 346
click at [632, 147] on div at bounding box center [648, 146] width 156 height 346
click at [636, 190] on div at bounding box center [648, 146] width 156 height 346
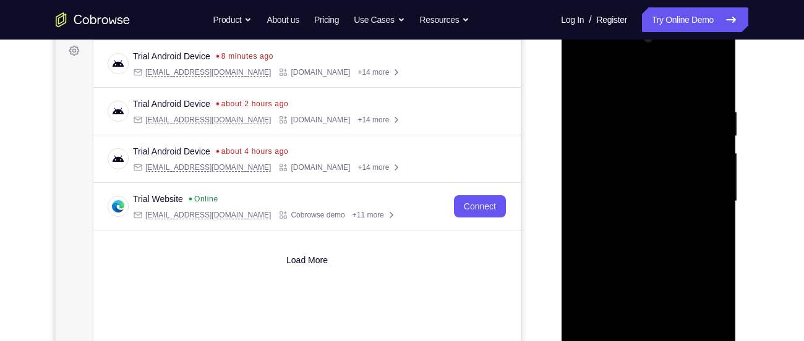
scroll to position [185, 0]
click at [656, 255] on div at bounding box center [648, 202] width 156 height 346
drag, startPoint x: 645, startPoint y: 78, endPoint x: 651, endPoint y: 32, distance: 46.7
click at [651, 32] on div at bounding box center [648, 202] width 156 height 346
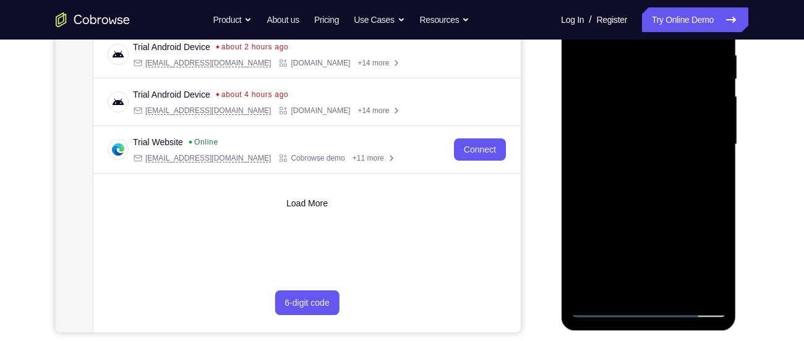
scroll to position [252, 0]
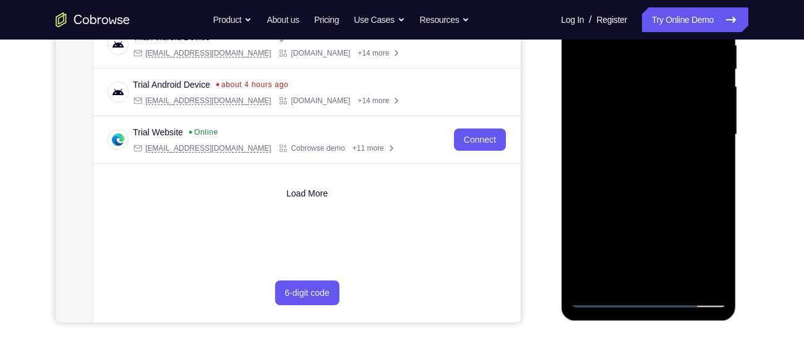
click at [678, 279] on div at bounding box center [648, 135] width 156 height 346
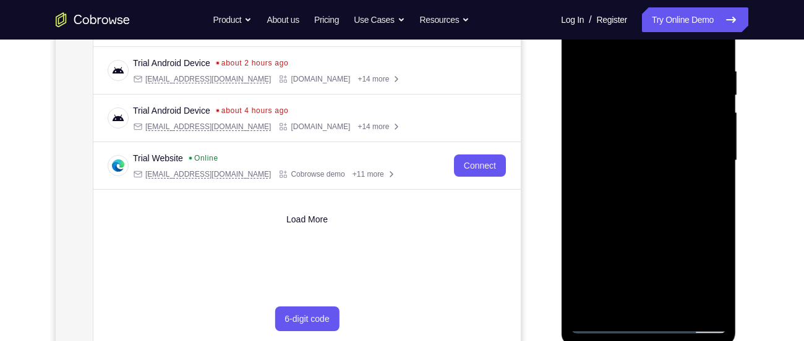
scroll to position [226, 0]
click at [655, 224] on div at bounding box center [648, 161] width 156 height 346
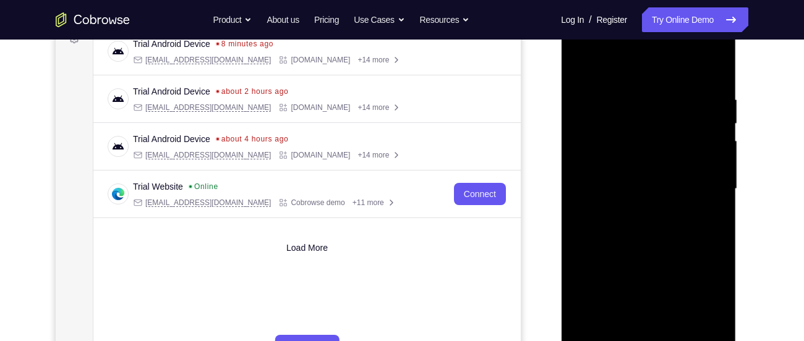
scroll to position [194, 0]
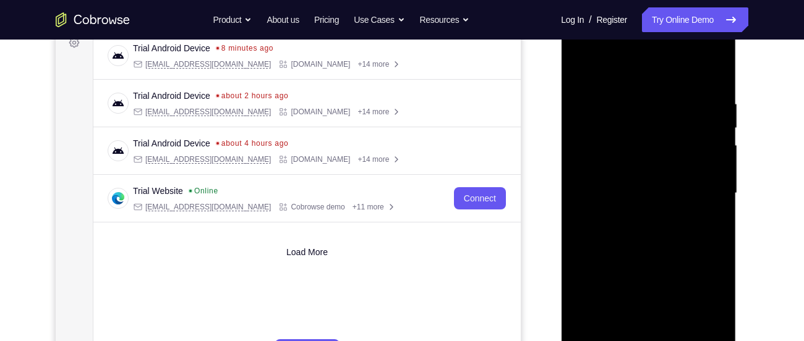
click at [583, 67] on div at bounding box center [648, 193] width 156 height 346
drag, startPoint x: 644, startPoint y: 210, endPoint x: 658, endPoint y: 86, distance: 125.0
click at [658, 86] on div at bounding box center [648, 193] width 156 height 346
click at [679, 265] on div at bounding box center [648, 193] width 156 height 346
click at [619, 278] on div at bounding box center [648, 193] width 156 height 346
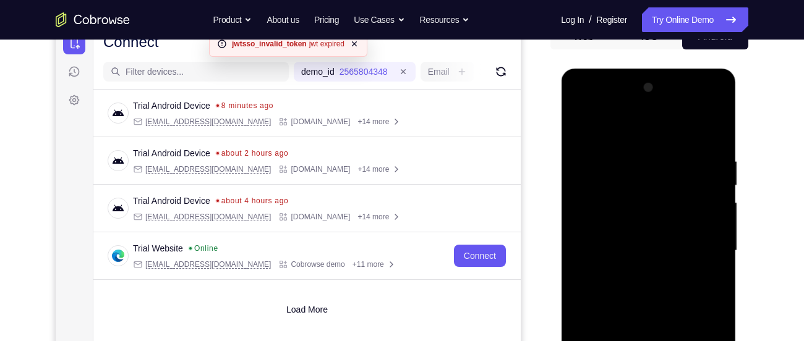
scroll to position [121, 0]
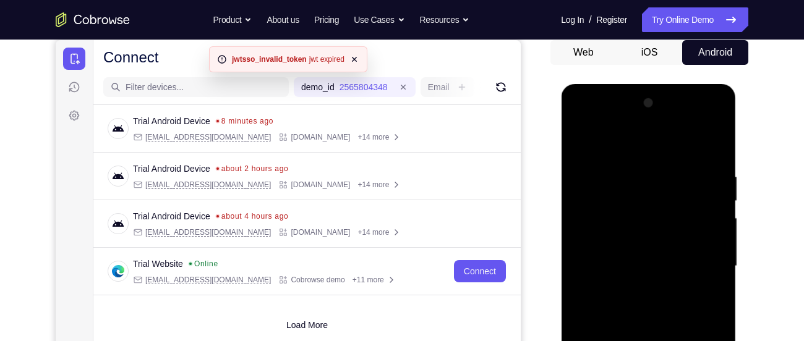
click at [579, 139] on div at bounding box center [648, 266] width 156 height 346
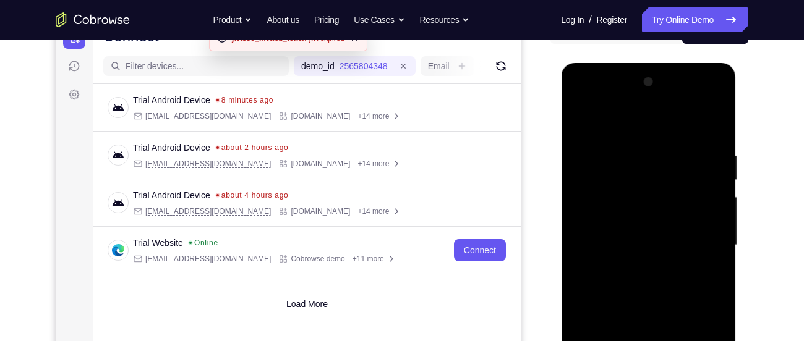
scroll to position [147, 0]
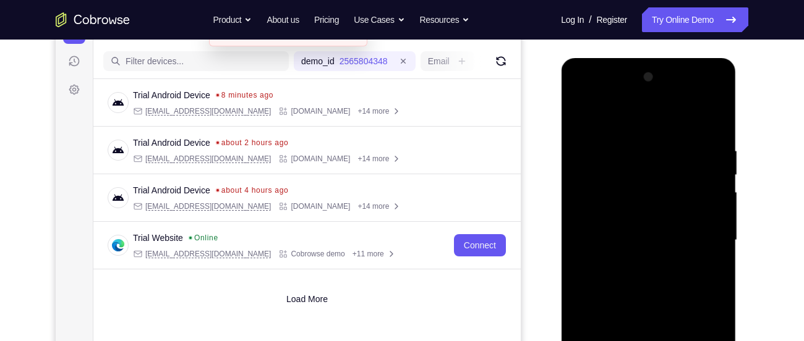
drag, startPoint x: 618, startPoint y: 255, endPoint x: 633, endPoint y: 159, distance: 97.1
click at [633, 159] on div at bounding box center [648, 240] width 156 height 346
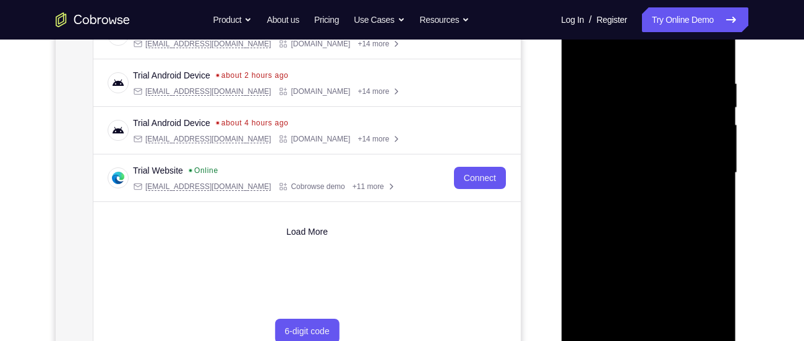
scroll to position [215, 0]
drag, startPoint x: 640, startPoint y: 258, endPoint x: 666, endPoint y: 133, distance: 128.2
click at [666, 133] on div at bounding box center [648, 172] width 156 height 346
drag, startPoint x: 655, startPoint y: 226, endPoint x: 663, endPoint y: 155, distance: 70.9
click at [663, 155] on div at bounding box center [648, 172] width 156 height 346
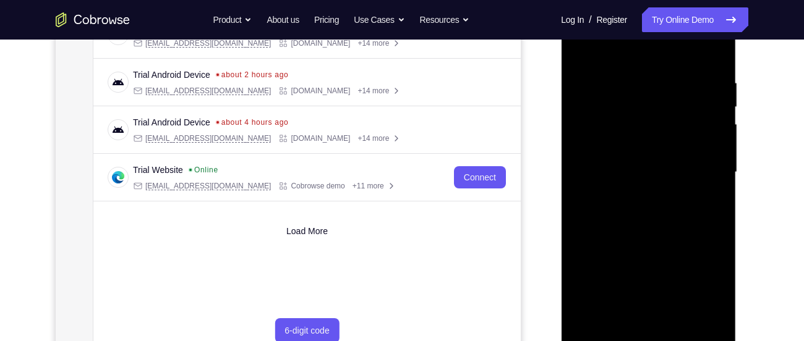
drag, startPoint x: 660, startPoint y: 112, endPoint x: 658, endPoint y: 244, distance: 132.3
click at [658, 244] on div at bounding box center [648, 172] width 156 height 346
click at [592, 159] on div at bounding box center [648, 172] width 156 height 346
drag, startPoint x: 665, startPoint y: 117, endPoint x: 660, endPoint y: 255, distance: 138.0
click at [660, 255] on div at bounding box center [648, 172] width 156 height 346
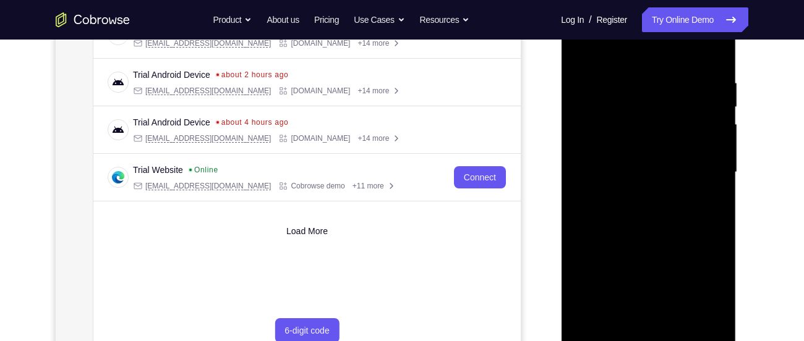
drag, startPoint x: 660, startPoint y: 252, endPoint x: 673, endPoint y: 93, distance: 159.4
click at [673, 93] on div at bounding box center [648, 172] width 156 height 346
drag, startPoint x: 656, startPoint y: 215, endPoint x: 659, endPoint y: 125, distance: 89.1
click at [659, 125] on div at bounding box center [648, 172] width 156 height 346
click at [583, 48] on div at bounding box center [648, 172] width 156 height 346
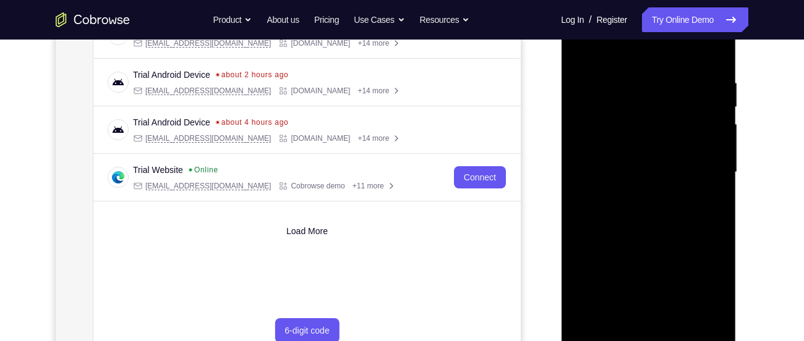
click at [579, 211] on div at bounding box center [648, 172] width 156 height 346
drag, startPoint x: 590, startPoint y: 251, endPoint x: 613, endPoint y: 101, distance: 151.3
click at [613, 101] on div at bounding box center [648, 172] width 156 height 346
drag, startPoint x: 635, startPoint y: 236, endPoint x: 667, endPoint y: 91, distance: 148.2
click at [667, 91] on div at bounding box center [648, 172] width 156 height 346
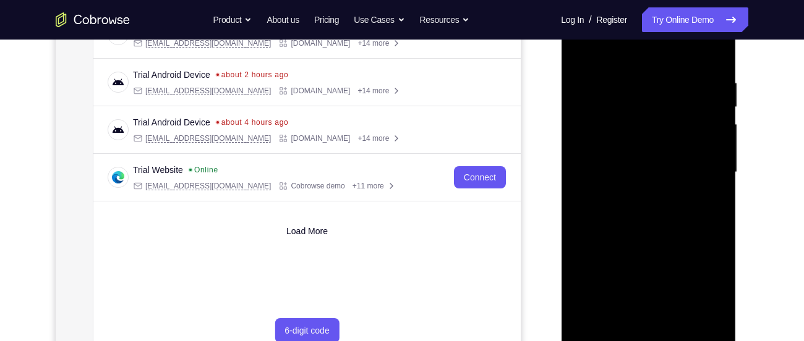
drag, startPoint x: 663, startPoint y: 118, endPoint x: 661, endPoint y: 236, distance: 118.1
click at [661, 236] on div at bounding box center [648, 172] width 156 height 346
click at [581, 180] on div at bounding box center [648, 172] width 156 height 346
click at [605, 278] on div at bounding box center [648, 172] width 156 height 346
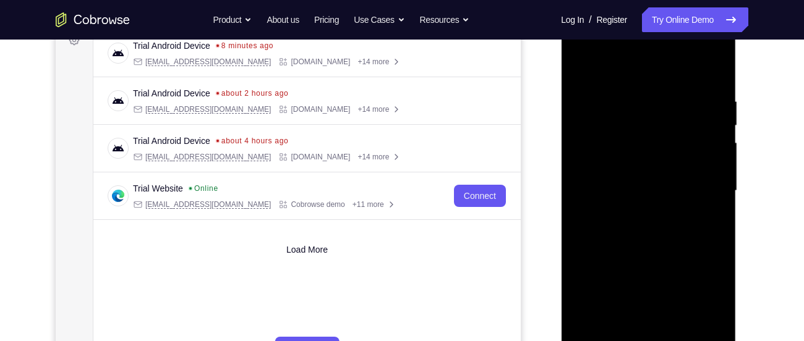
scroll to position [195, 0]
drag, startPoint x: 649, startPoint y: 132, endPoint x: 651, endPoint y: 252, distance: 120.6
click at [651, 252] on div at bounding box center [648, 192] width 156 height 346
drag, startPoint x: 655, startPoint y: 227, endPoint x: 652, endPoint y: 125, distance: 101.4
click at [652, 125] on div at bounding box center [648, 192] width 156 height 346
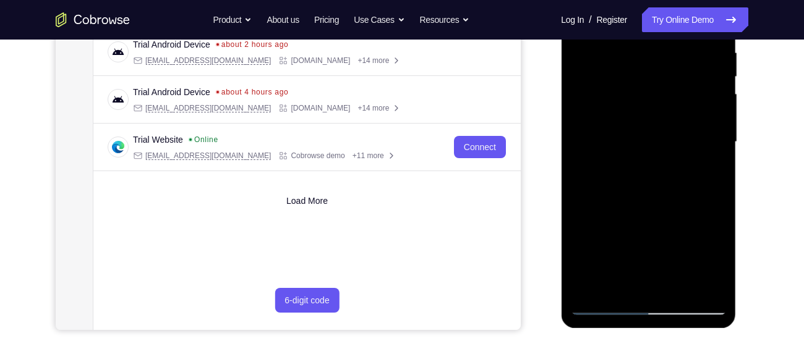
scroll to position [245, 0]
drag, startPoint x: 656, startPoint y: 190, endPoint x: 655, endPoint y: 109, distance: 81.6
click at [655, 109] on div at bounding box center [648, 141] width 156 height 346
drag, startPoint x: 647, startPoint y: 200, endPoint x: 645, endPoint y: 117, distance: 82.9
click at [645, 117] on div at bounding box center [648, 141] width 156 height 346
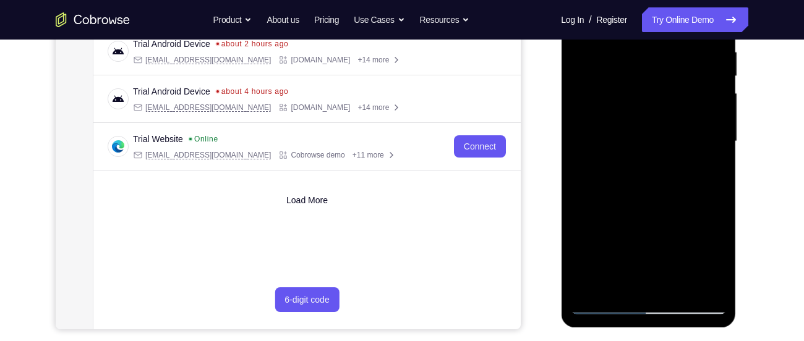
drag, startPoint x: 649, startPoint y: 180, endPoint x: 645, endPoint y: 113, distance: 67.5
click at [645, 113] on div at bounding box center [648, 141] width 156 height 346
drag, startPoint x: 650, startPoint y: 181, endPoint x: 649, endPoint y: 123, distance: 58.1
click at [649, 123] on div at bounding box center [648, 141] width 156 height 346
drag, startPoint x: 650, startPoint y: 184, endPoint x: 647, endPoint y: 87, distance: 97.1
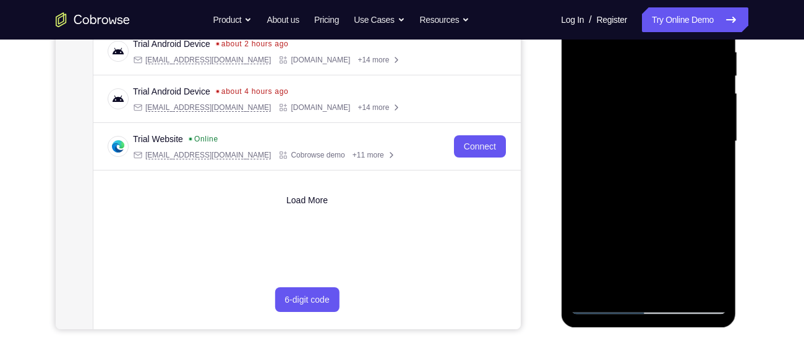
click at [647, 87] on div at bounding box center [648, 141] width 156 height 346
drag, startPoint x: 655, startPoint y: 198, endPoint x: 650, endPoint y: 124, distance: 73.7
click at [650, 124] on div at bounding box center [648, 141] width 156 height 346
drag, startPoint x: 652, startPoint y: 205, endPoint x: 647, endPoint y: 114, distance: 91.7
click at [647, 114] on div at bounding box center [648, 141] width 156 height 346
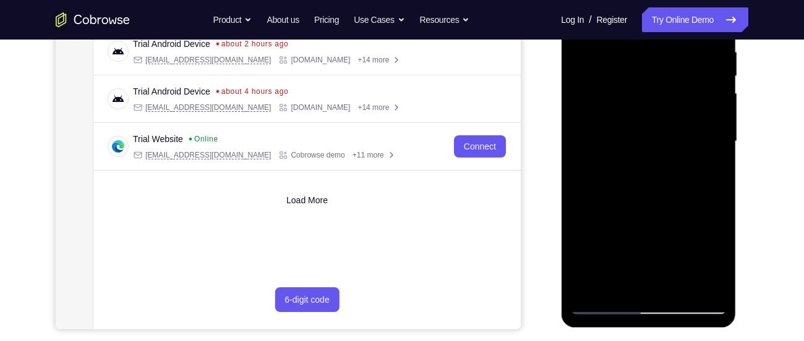
drag, startPoint x: 652, startPoint y: 184, endPoint x: 649, endPoint y: 93, distance: 91.6
click at [649, 93] on div at bounding box center [648, 141] width 156 height 346
drag, startPoint x: 653, startPoint y: 218, endPoint x: 646, endPoint y: 120, distance: 98.6
click at [646, 120] on div at bounding box center [648, 141] width 156 height 346
drag, startPoint x: 652, startPoint y: 217, endPoint x: 660, endPoint y: 139, distance: 78.4
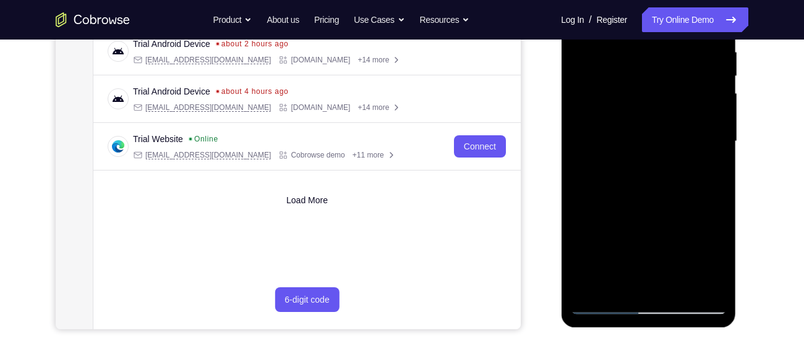
click at [660, 139] on div at bounding box center [648, 141] width 156 height 346
drag, startPoint x: 663, startPoint y: 234, endPoint x: 666, endPoint y: 132, distance: 102.1
click at [666, 132] on div at bounding box center [648, 141] width 156 height 346
drag, startPoint x: 661, startPoint y: 226, endPoint x: 652, endPoint y: 124, distance: 102.4
click at [652, 124] on div at bounding box center [648, 141] width 156 height 346
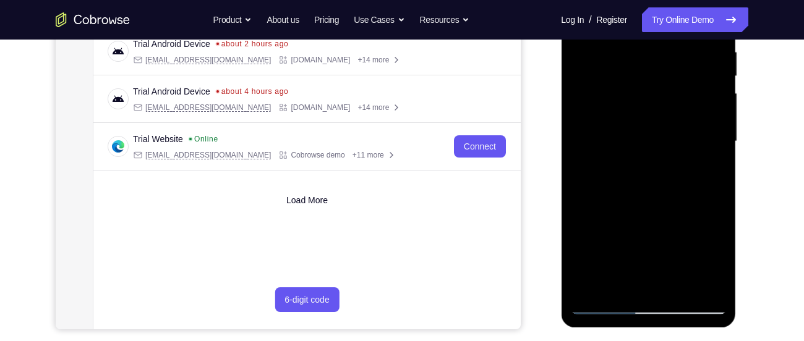
drag, startPoint x: 657, startPoint y: 221, endPoint x: 658, endPoint y: 124, distance: 97.1
click at [658, 124] on div at bounding box center [648, 141] width 156 height 346
drag, startPoint x: 656, startPoint y: 215, endPoint x: 662, endPoint y: 114, distance: 100.3
click at [662, 114] on div at bounding box center [648, 141] width 156 height 346
click at [634, 219] on div at bounding box center [648, 141] width 156 height 346
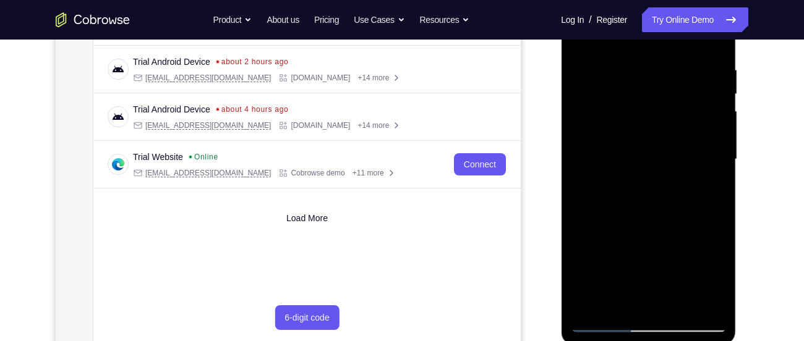
scroll to position [225, 0]
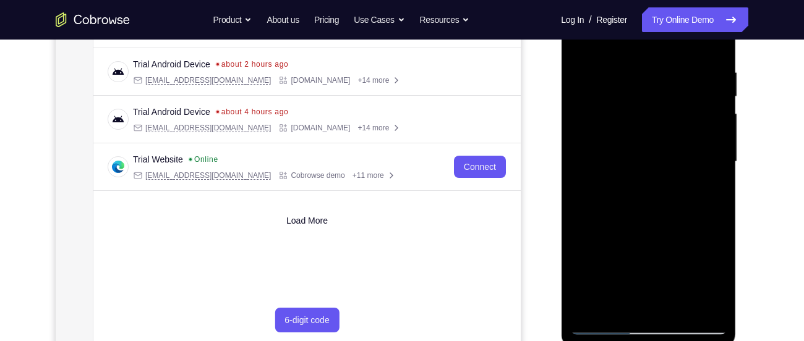
drag, startPoint x: 656, startPoint y: 87, endPoint x: 652, endPoint y: 198, distance: 111.3
click at [652, 198] on div at bounding box center [648, 162] width 156 height 346
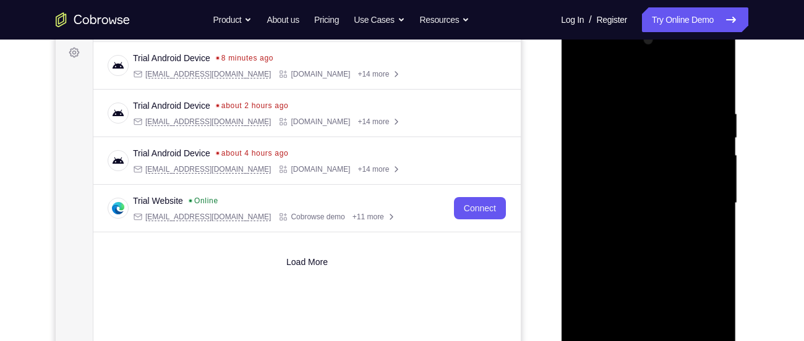
scroll to position [183, 0]
click at [579, 74] on div at bounding box center [648, 204] width 156 height 346
drag, startPoint x: 655, startPoint y: 287, endPoint x: 653, endPoint y: 35, distance: 252.2
click at [653, 35] on div at bounding box center [648, 204] width 156 height 346
click at [580, 82] on div at bounding box center [648, 204] width 156 height 346
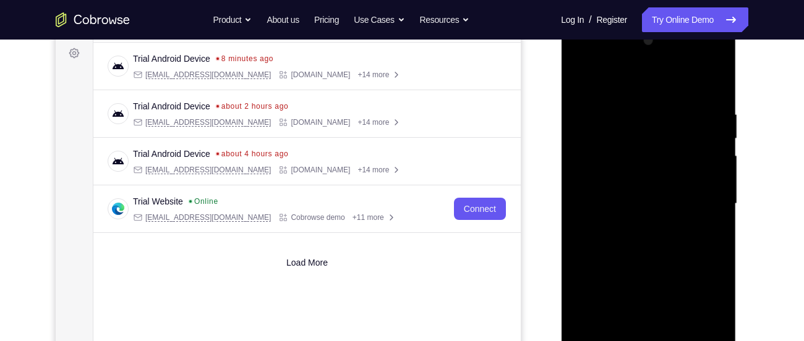
click at [603, 172] on div at bounding box center [648, 204] width 156 height 346
click at [581, 79] on div at bounding box center [648, 204] width 156 height 346
drag, startPoint x: 642, startPoint y: 258, endPoint x: 632, endPoint y: 132, distance: 126.6
click at [632, 132] on div at bounding box center [648, 204] width 156 height 346
click at [613, 307] on div at bounding box center [648, 204] width 156 height 346
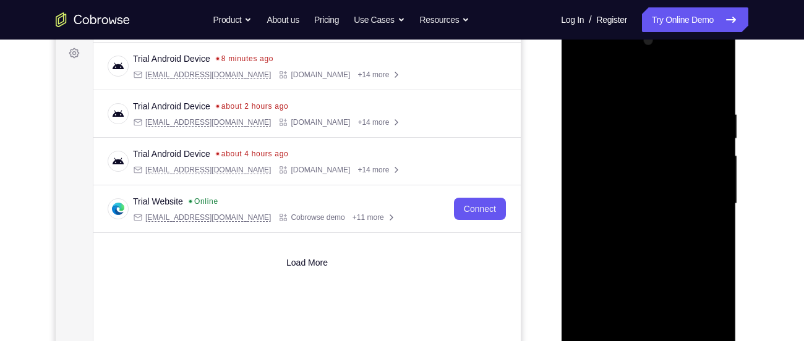
click at [581, 75] on div at bounding box center [648, 204] width 156 height 346
click at [713, 220] on div at bounding box center [648, 204] width 156 height 346
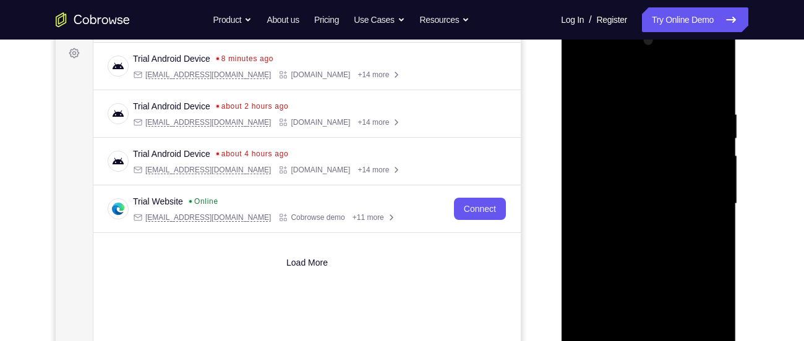
click at [713, 220] on div at bounding box center [648, 204] width 156 height 346
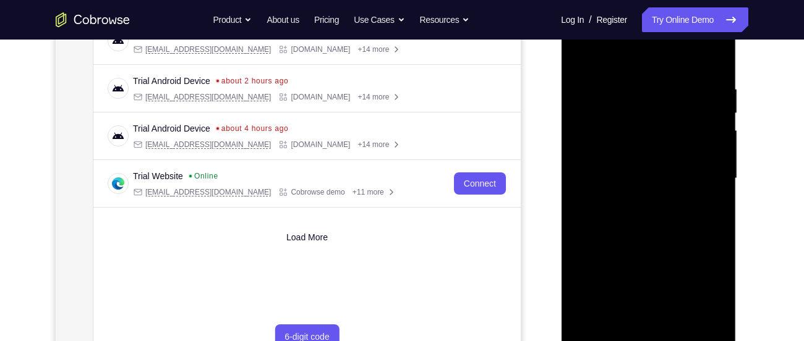
scroll to position [213, 0]
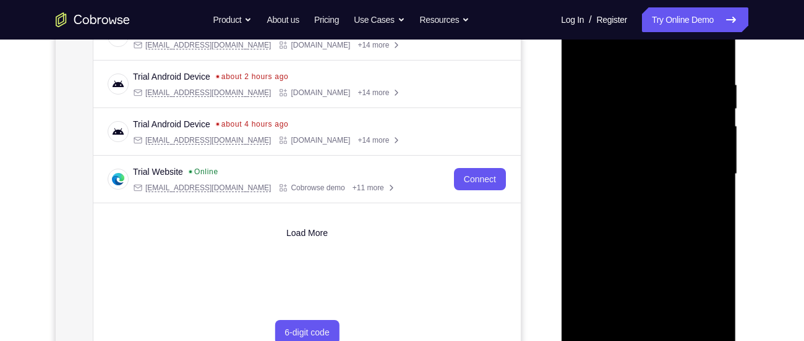
click at [672, 320] on div at bounding box center [648, 174] width 156 height 346
click at [586, 47] on div at bounding box center [648, 174] width 156 height 346
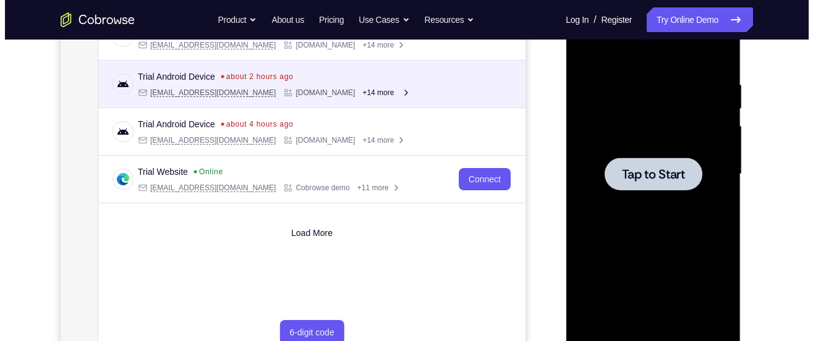
scroll to position [0, 0]
